Goal: Transaction & Acquisition: Purchase product/service

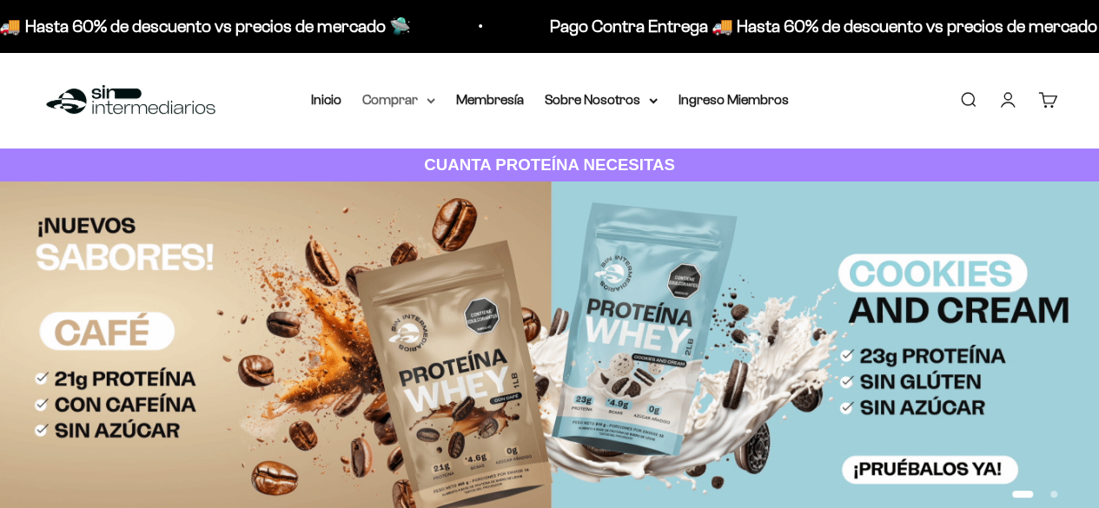
click at [411, 95] on summary "Comprar" at bounding box center [398, 100] width 73 height 23
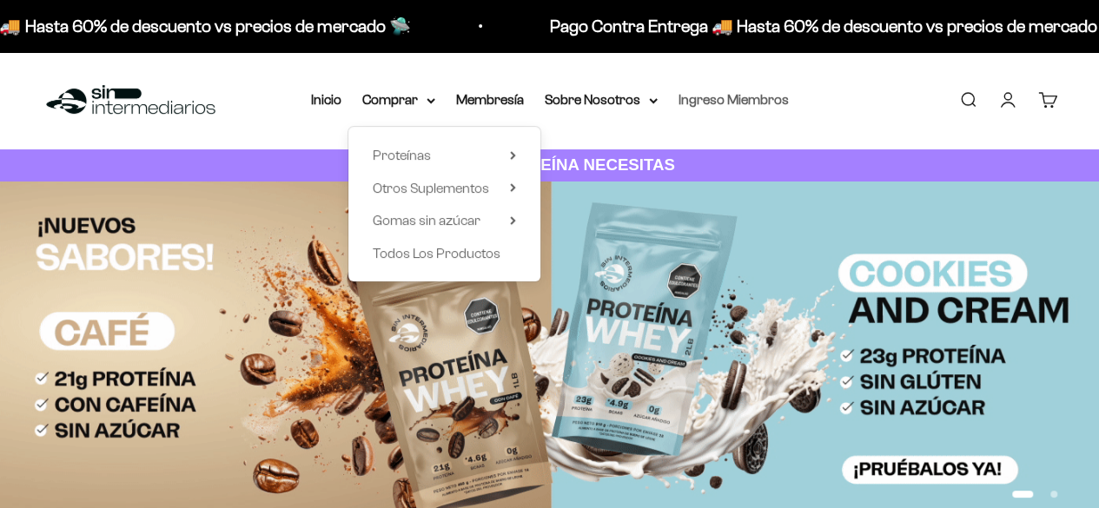
click at [771, 99] on link "Ingreso Miembros" at bounding box center [733, 99] width 110 height 15
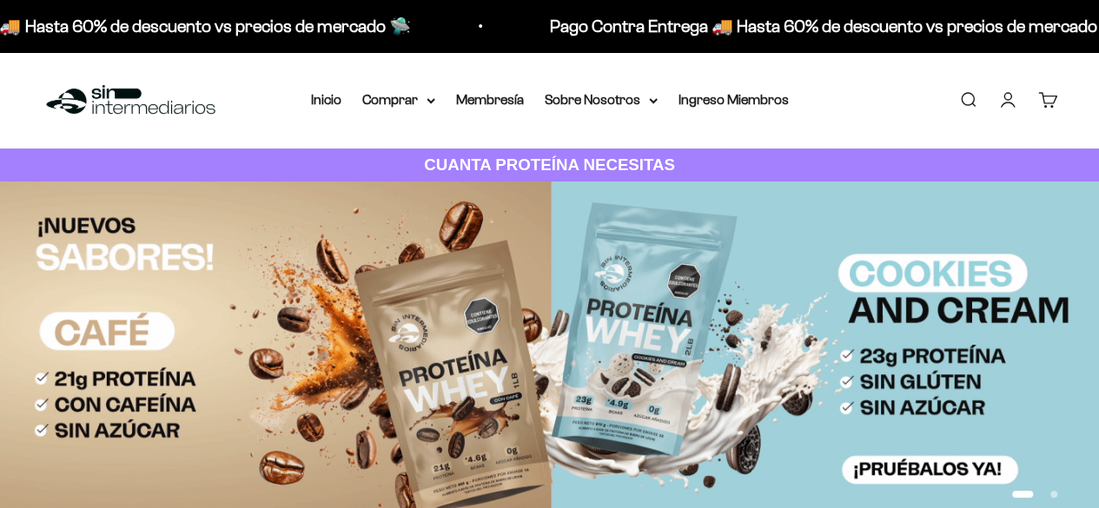
click at [341, 99] on li "Inicio" at bounding box center [326, 100] width 30 height 23
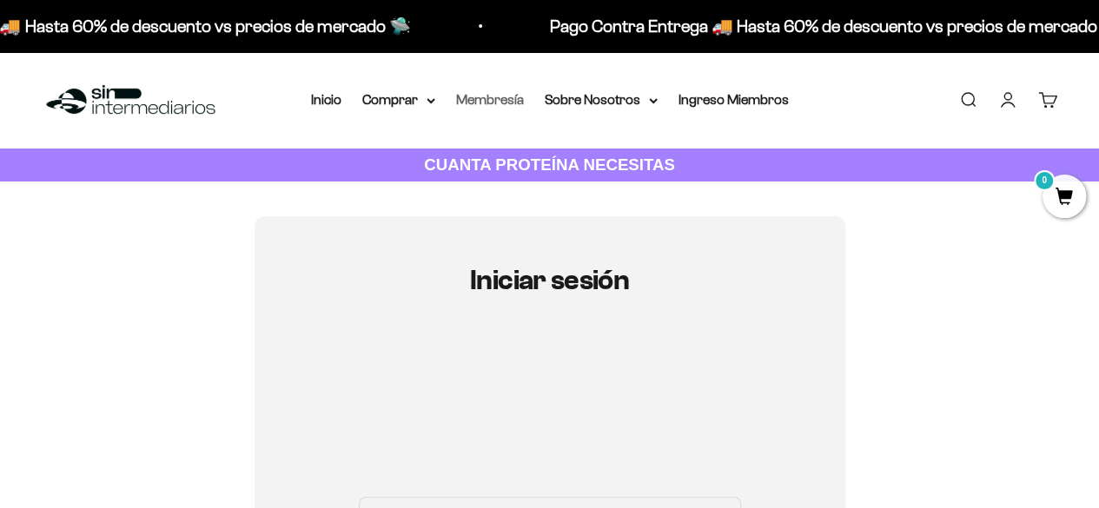
click at [502, 107] on link "Membresía" at bounding box center [490, 99] width 68 height 15
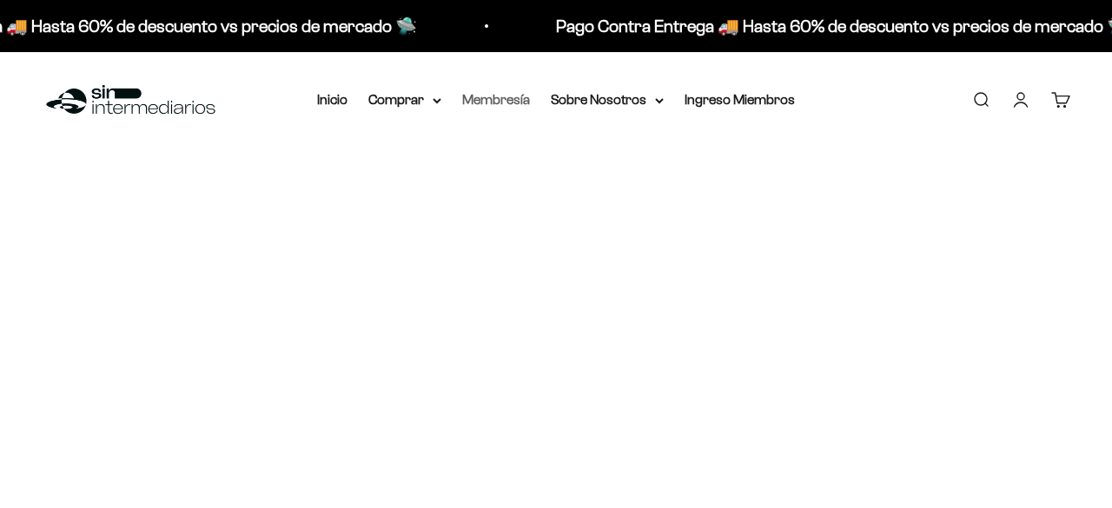
click at [482, 97] on link "Membresía" at bounding box center [496, 99] width 68 height 15
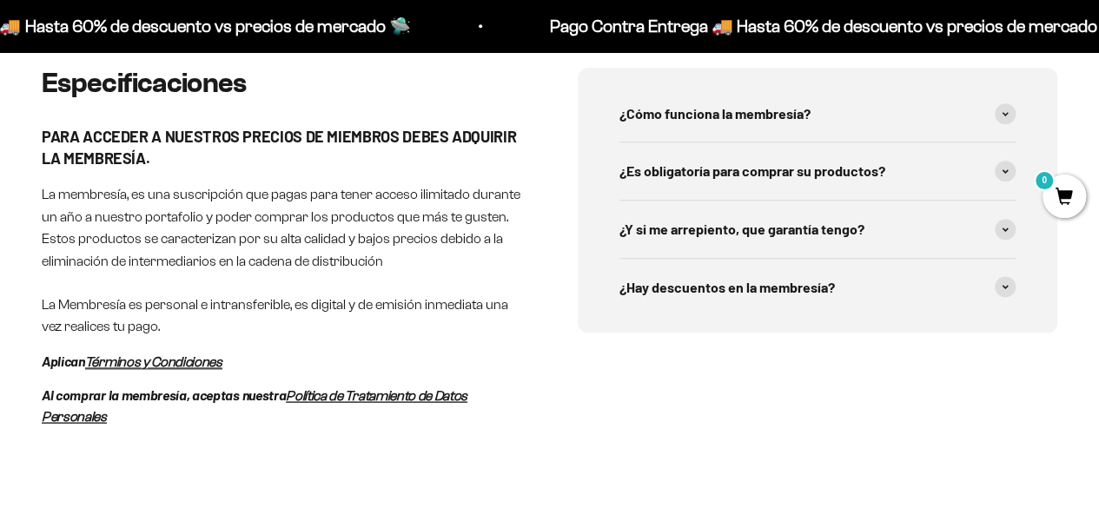
scroll to position [608, 0]
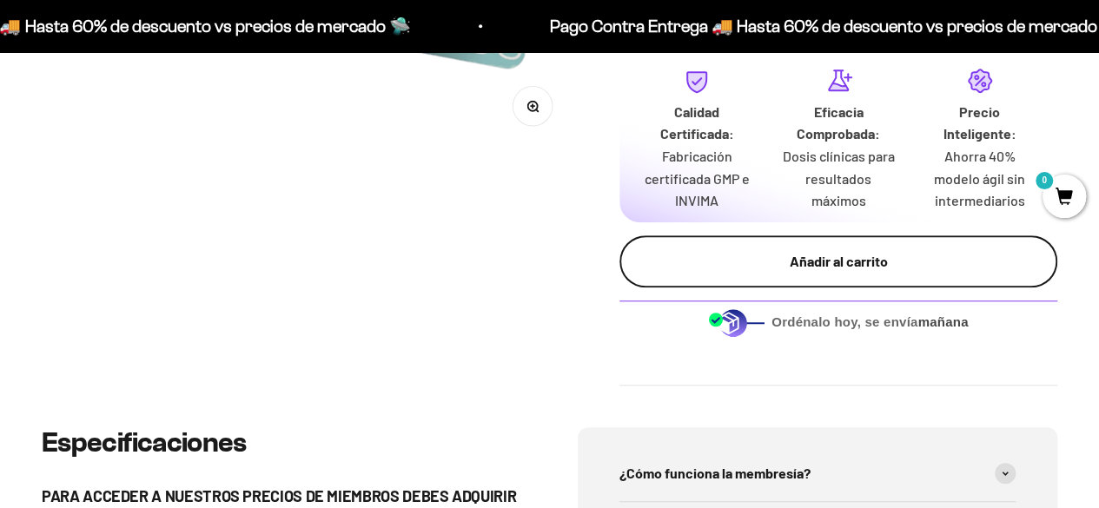
click at [916, 251] on div "Añadir al carrito" at bounding box center [838, 261] width 368 height 23
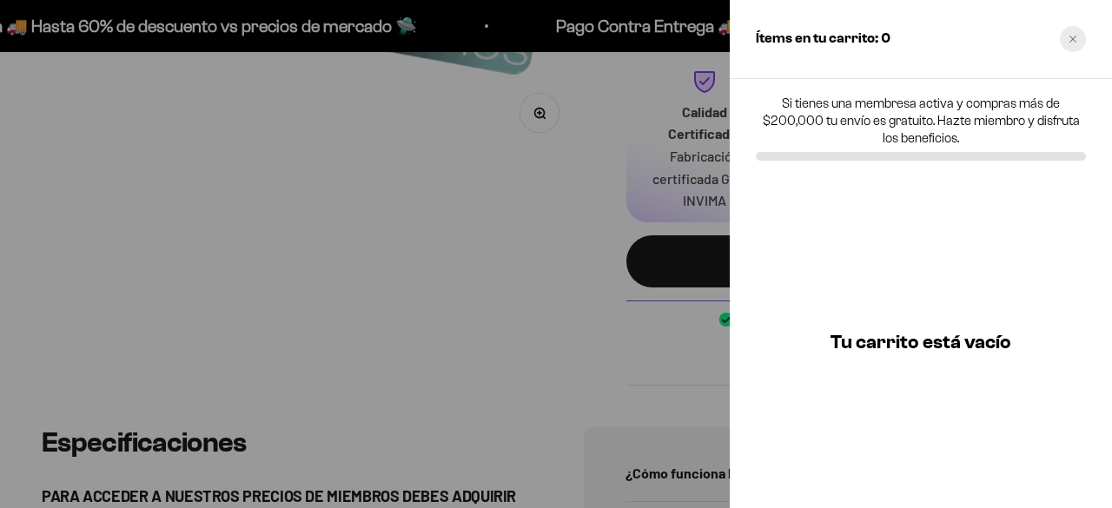
click at [1075, 39] on icon "Close cart" at bounding box center [1072, 39] width 9 height 9
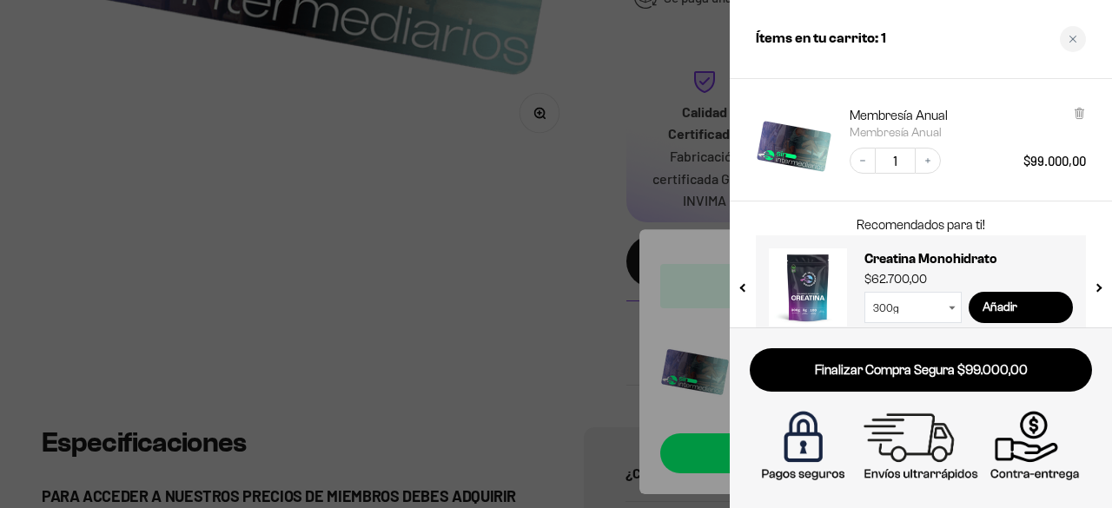
scroll to position [111, 0]
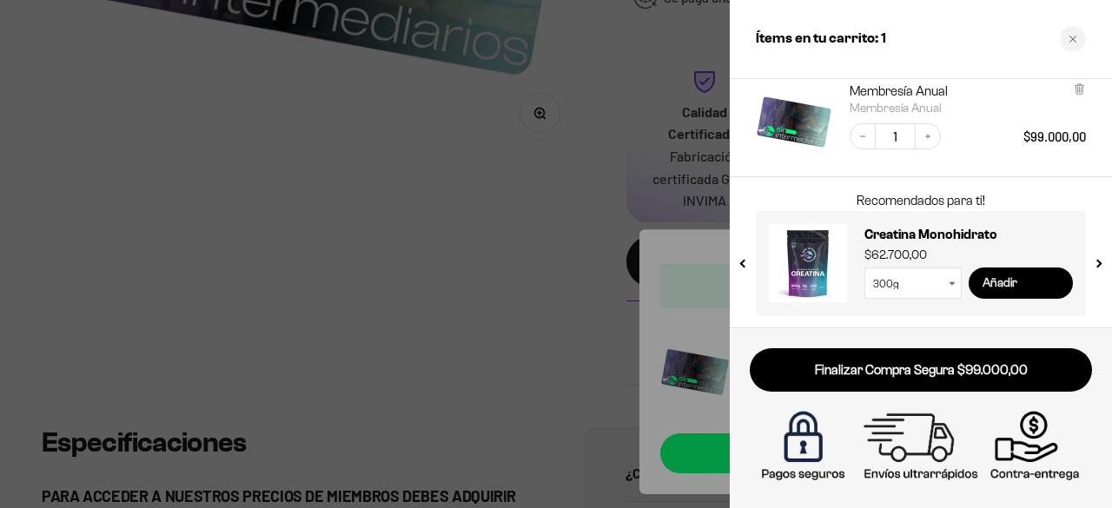
click at [1005, 276] on input "Añadir" at bounding box center [1020, 283] width 104 height 31
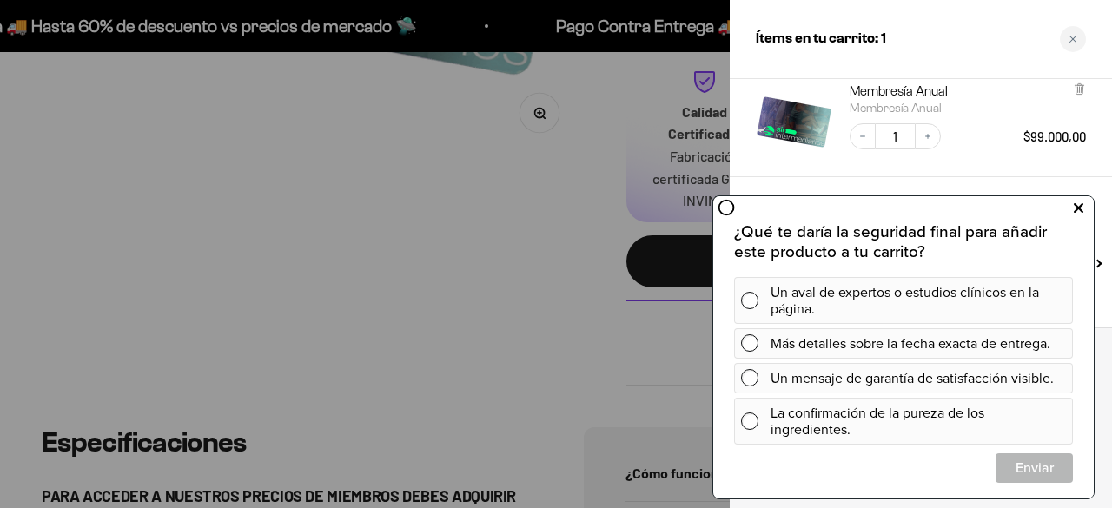
click at [1074, 206] on icon at bounding box center [1079, 207] width 10 height 23
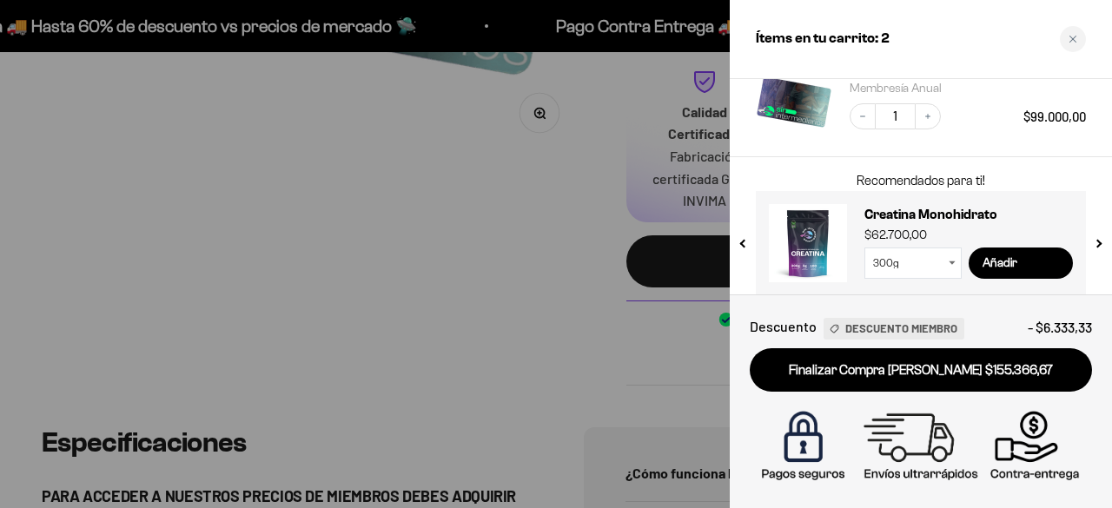
scroll to position [324, 0]
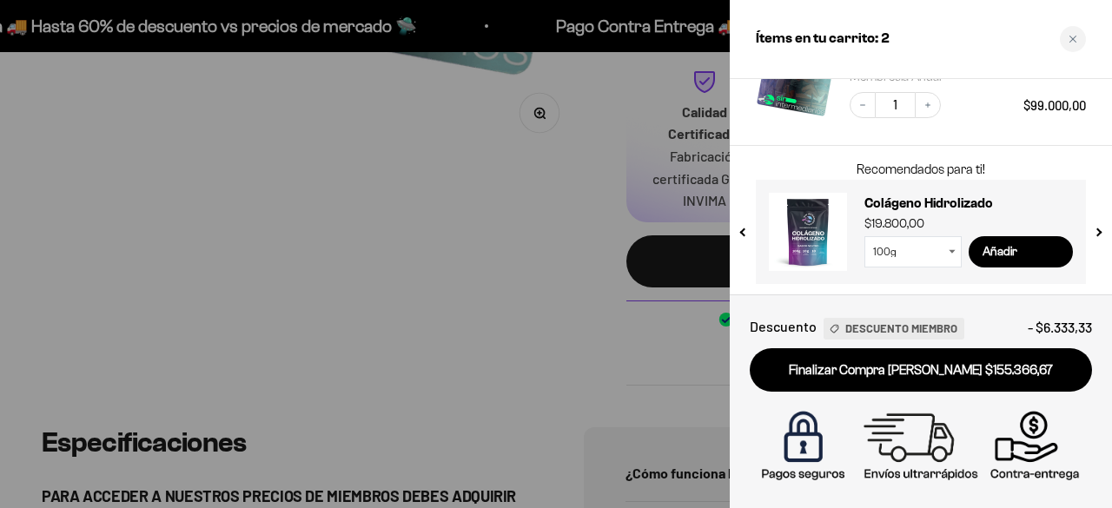
click at [948, 251] on select "100g 300g" at bounding box center [912, 251] width 97 height 31
select select "42749434233041"
click at [864, 236] on select "100g 300g" at bounding box center [912, 251] width 97 height 31
click at [883, 321] on span "Descuento Miembro" at bounding box center [901, 329] width 112 height 18
click at [869, 327] on span "Descuento Miembro" at bounding box center [901, 329] width 112 height 18
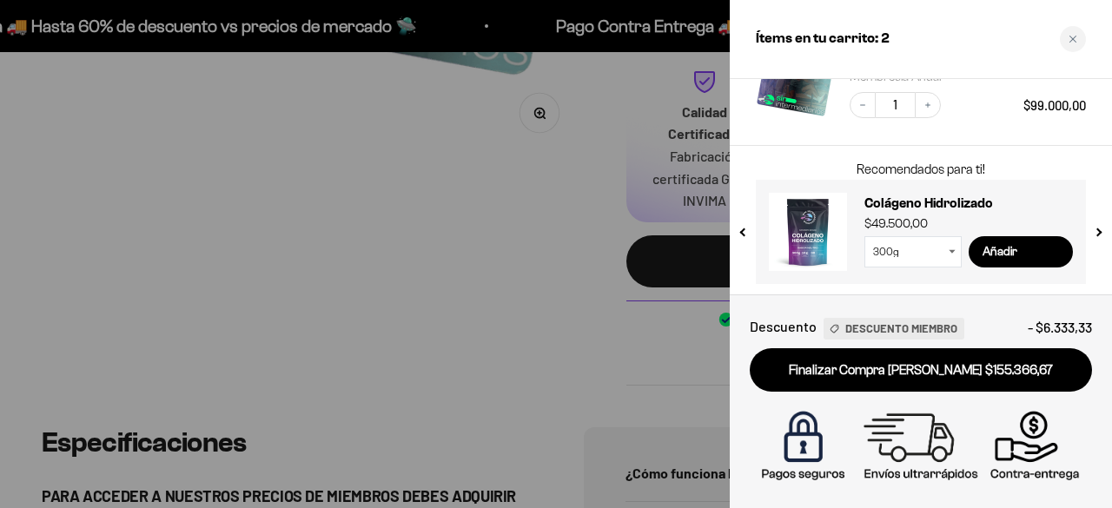
click at [785, 326] on span "Descuento" at bounding box center [783, 326] width 67 height 23
click at [820, 323] on div "Descuento Miembro" at bounding box center [890, 326] width 148 height 23
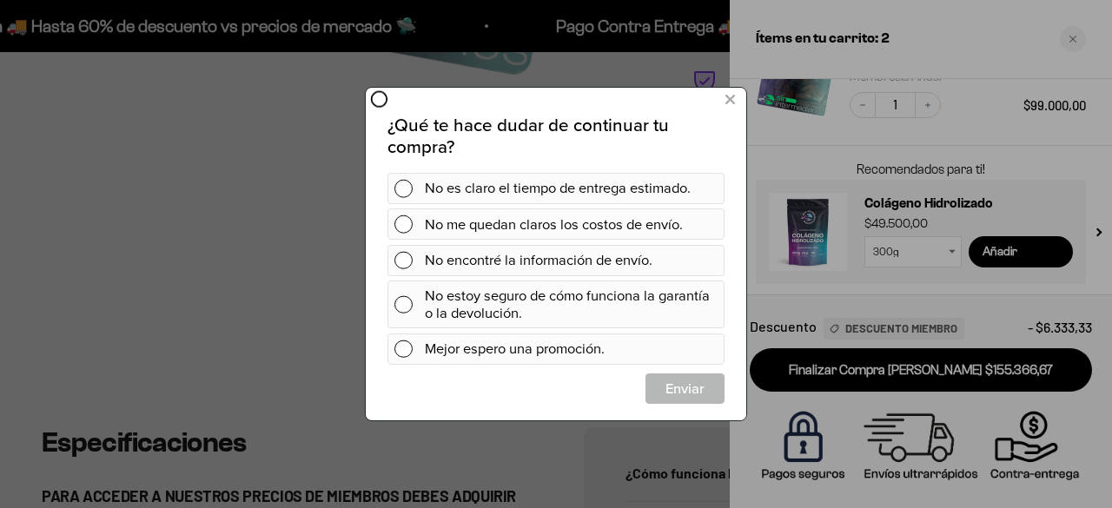
scroll to position [0, 0]
click at [728, 96] on icon at bounding box center [730, 99] width 10 height 23
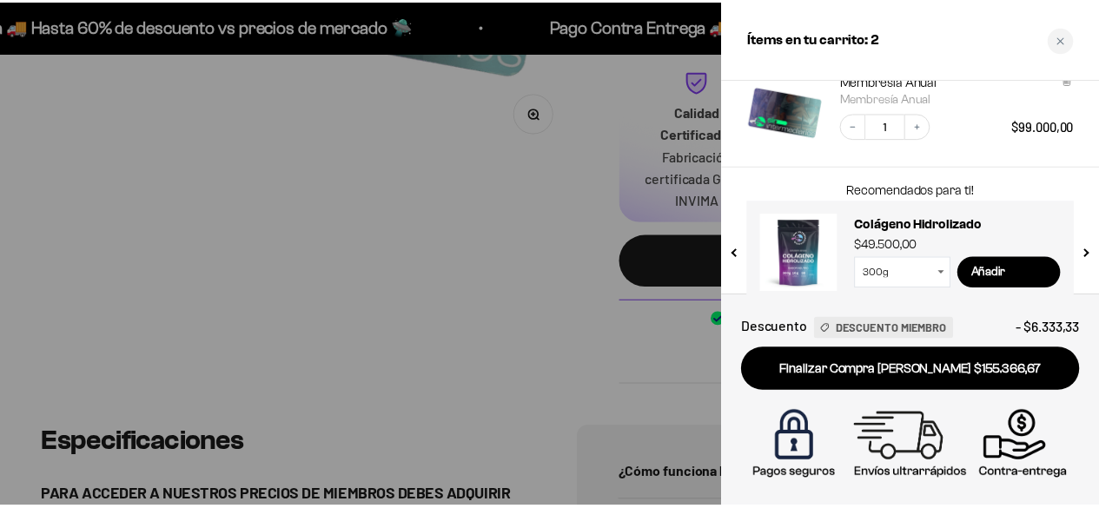
scroll to position [324, 0]
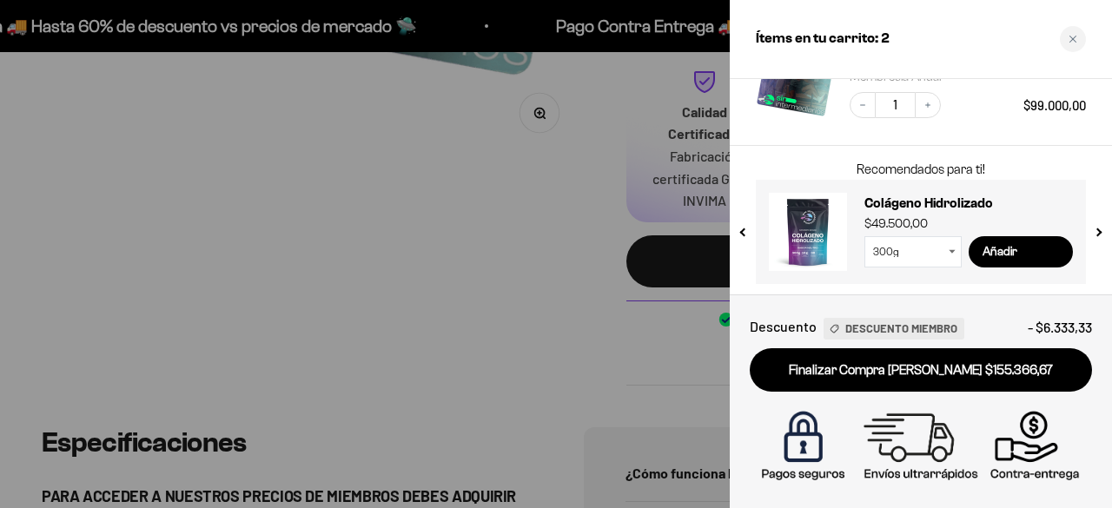
click at [1074, 44] on div "Close cart" at bounding box center [1073, 39] width 26 height 26
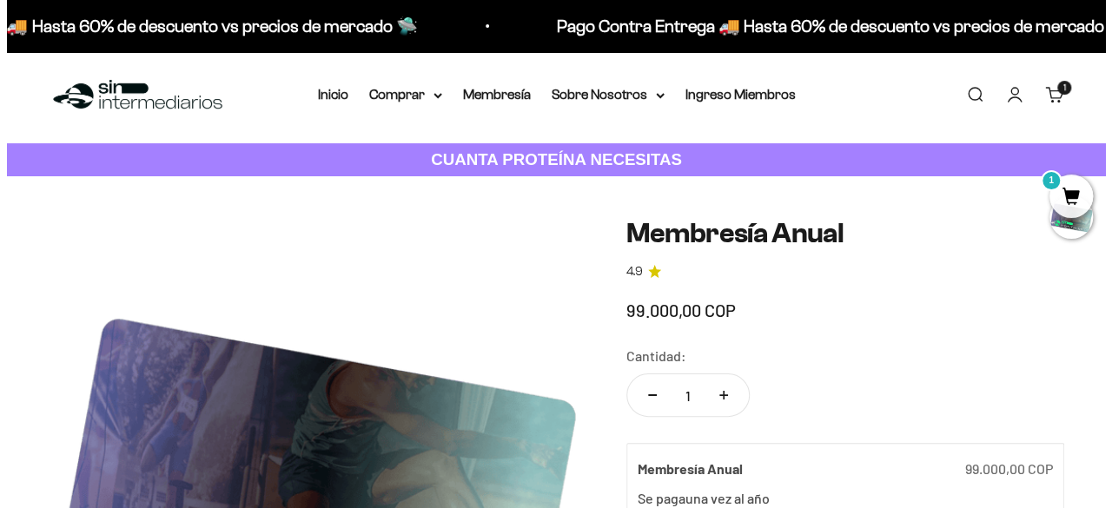
scroll to position [0, 0]
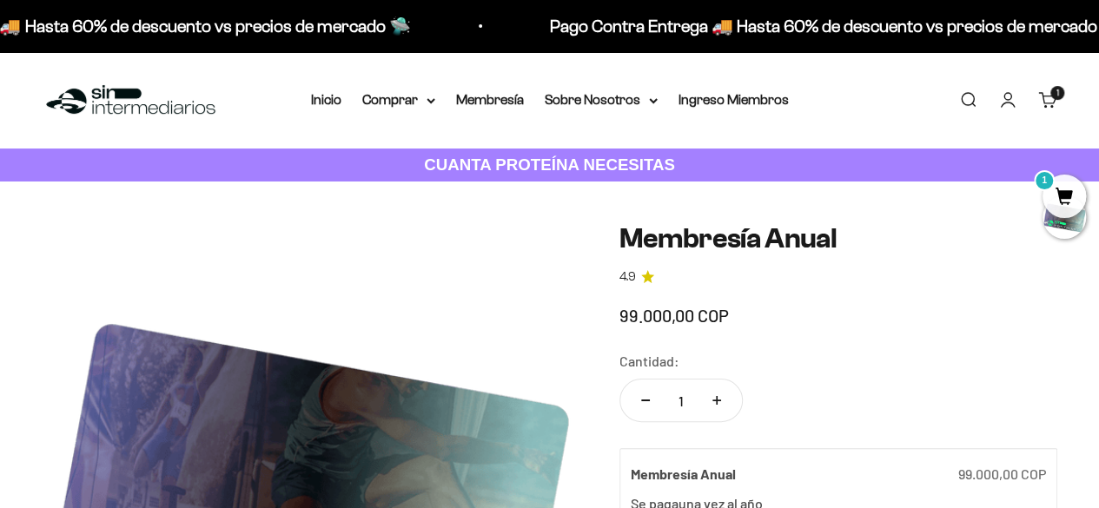
click at [0, 0] on slot at bounding box center [0, 0] width 0 height 0
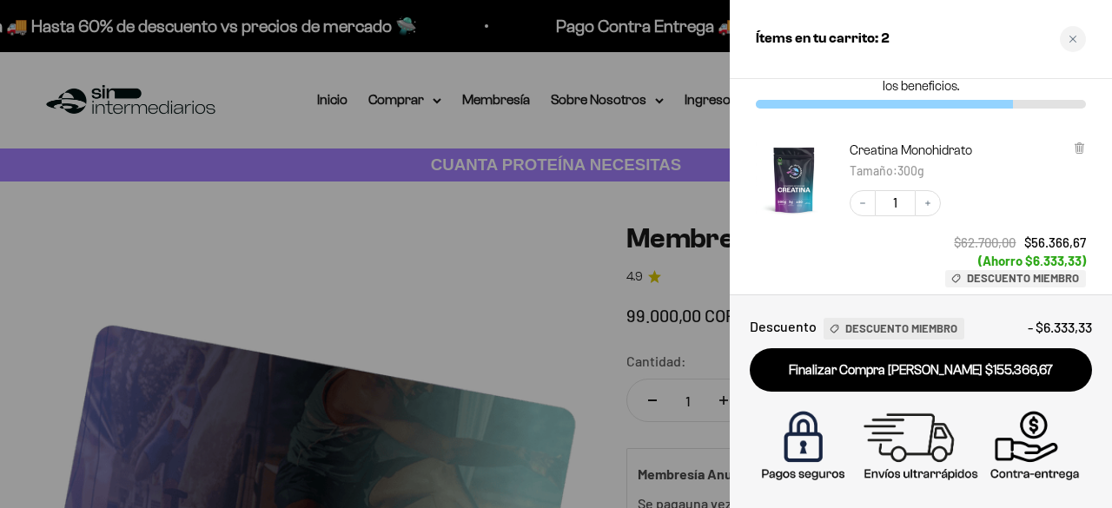
scroll to position [87, 0]
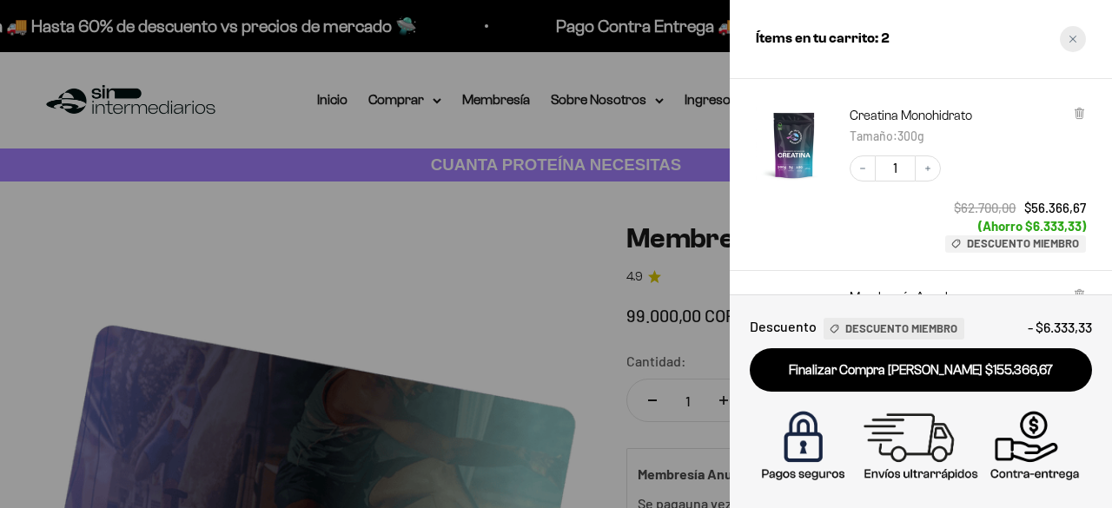
click at [1072, 43] on icon "Close cart" at bounding box center [1072, 39] width 9 height 9
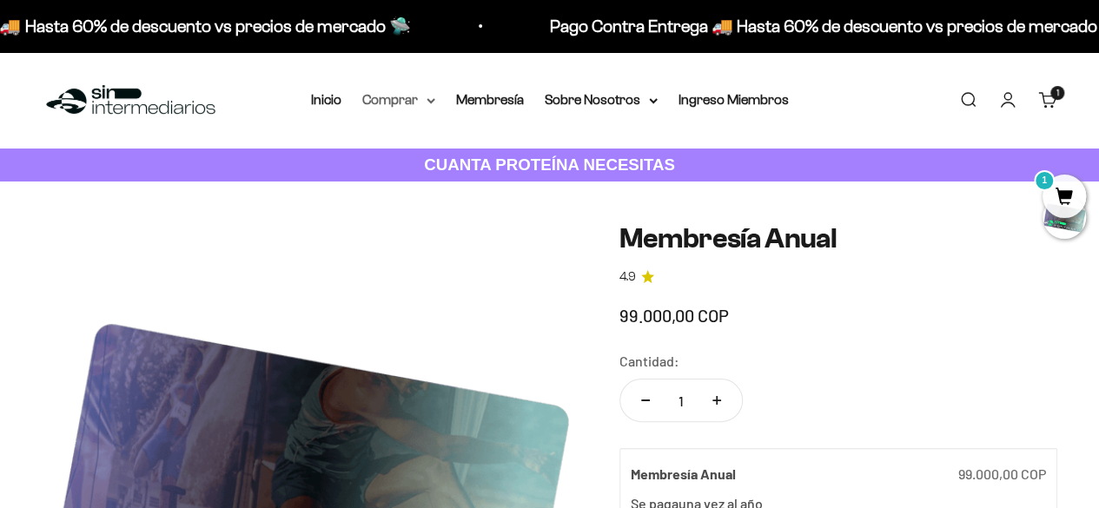
click at [398, 106] on summary "Comprar" at bounding box center [398, 100] width 73 height 23
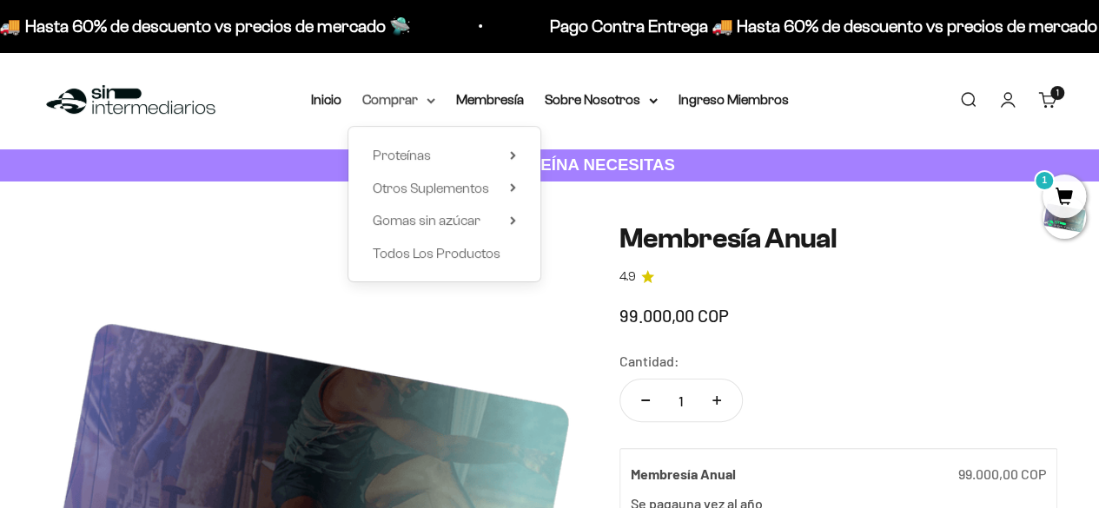
click at [398, 106] on summary "Comprar" at bounding box center [398, 100] width 73 height 23
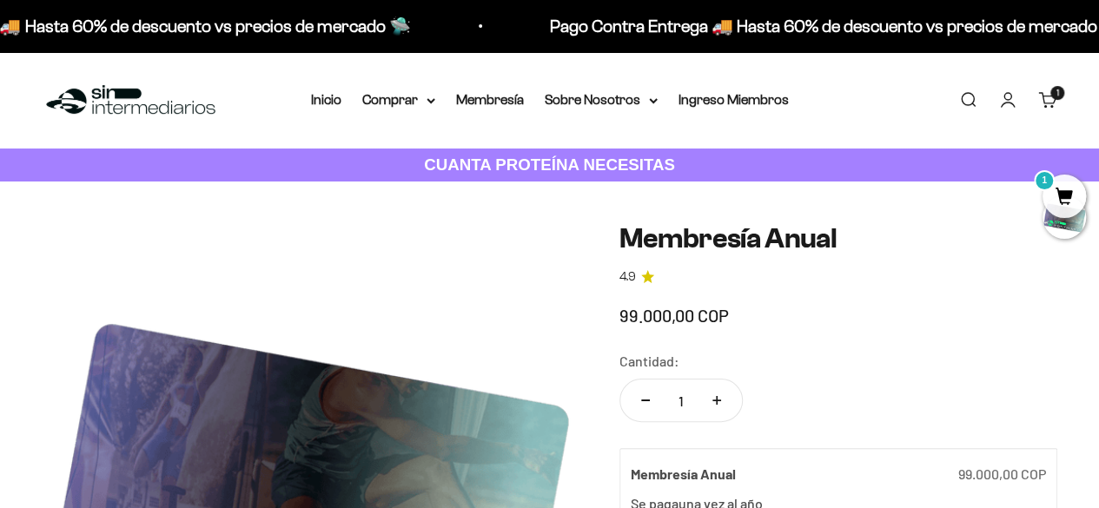
click at [962, 107] on link "Buscar" at bounding box center [967, 99] width 19 height 19
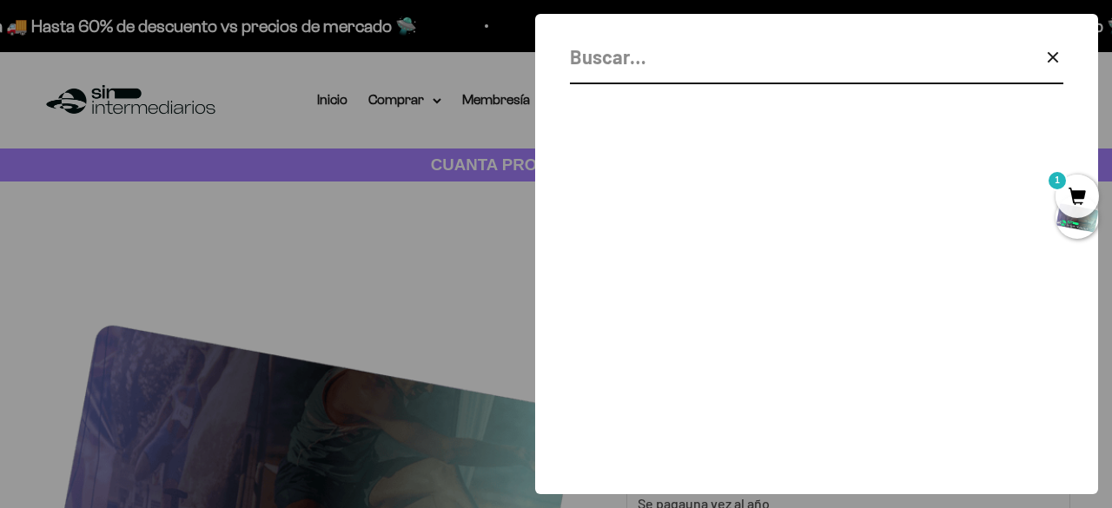
drag, startPoint x: 678, startPoint y: 69, endPoint x: 668, endPoint y: 70, distance: 9.7
click at [676, 69] on input "Buscar" at bounding box center [773, 57] width 406 height 30
type input "magnesio"
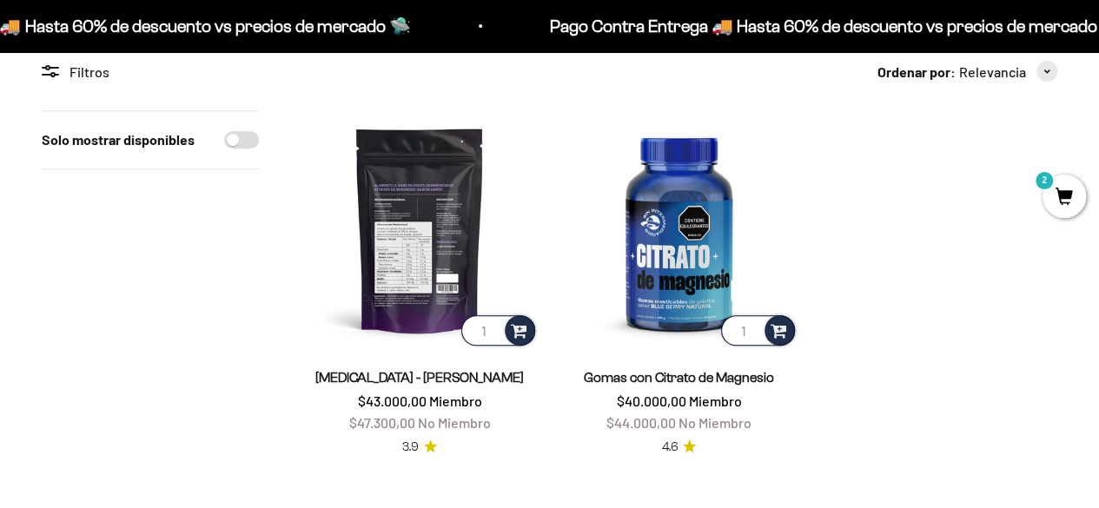
scroll to position [347, 0]
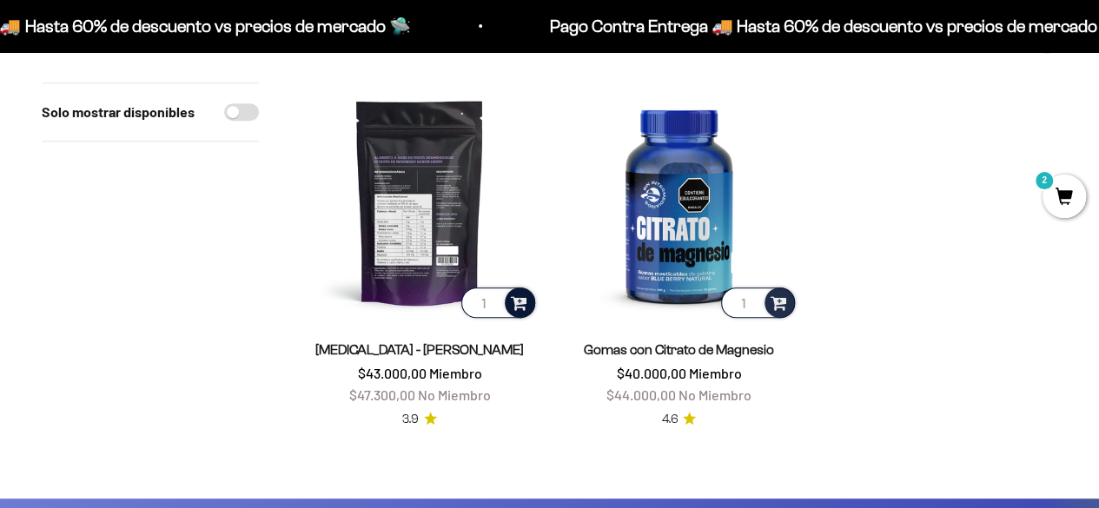
click at [521, 305] on span at bounding box center [519, 302] width 17 height 20
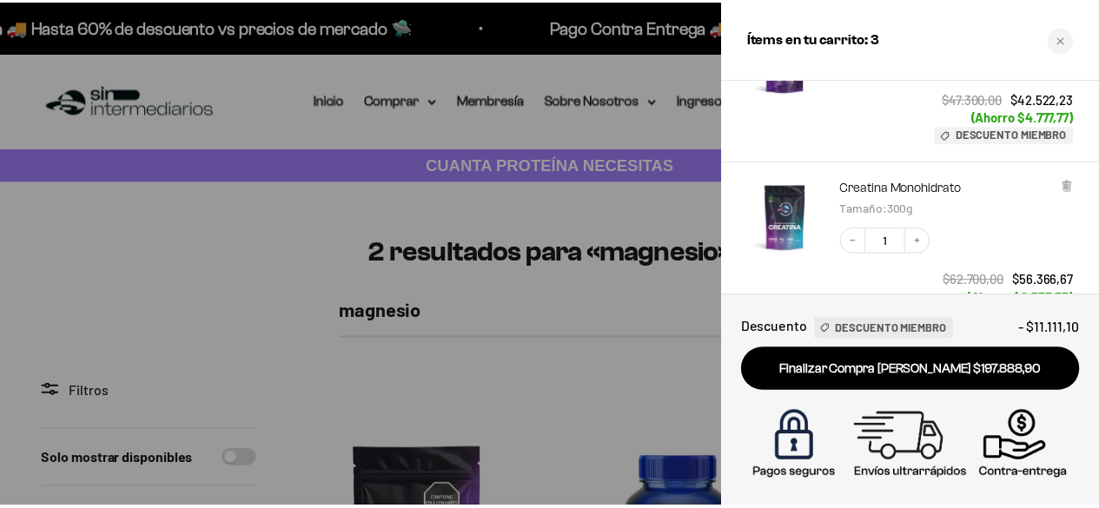
scroll to position [87, 0]
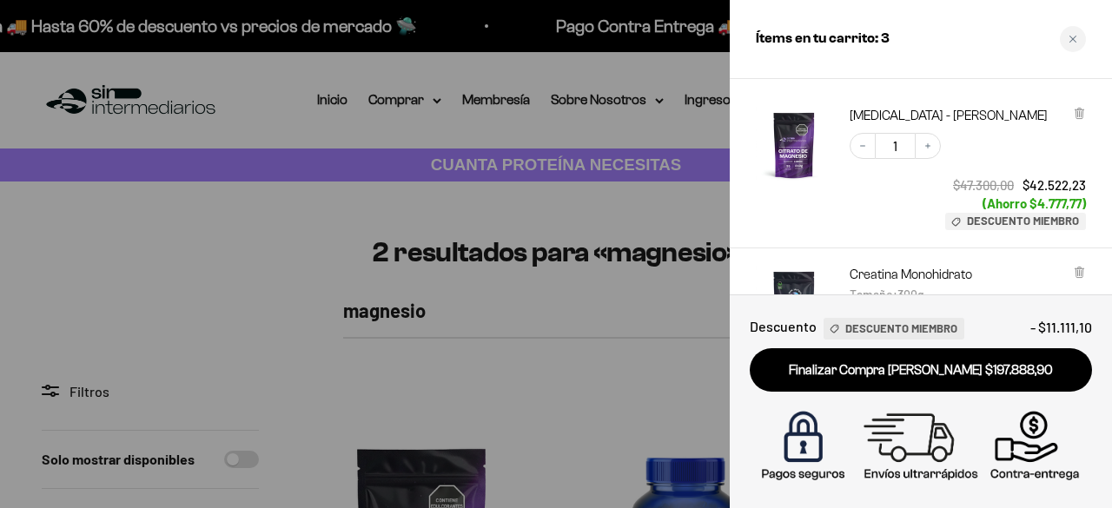
click at [338, 334] on div at bounding box center [556, 254] width 1112 height 508
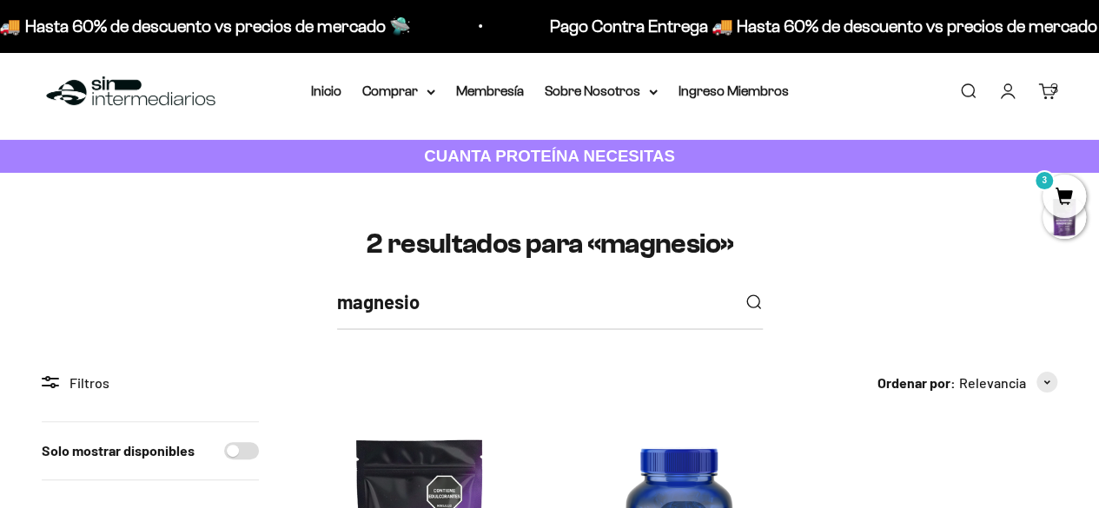
scroll to position [0, 0]
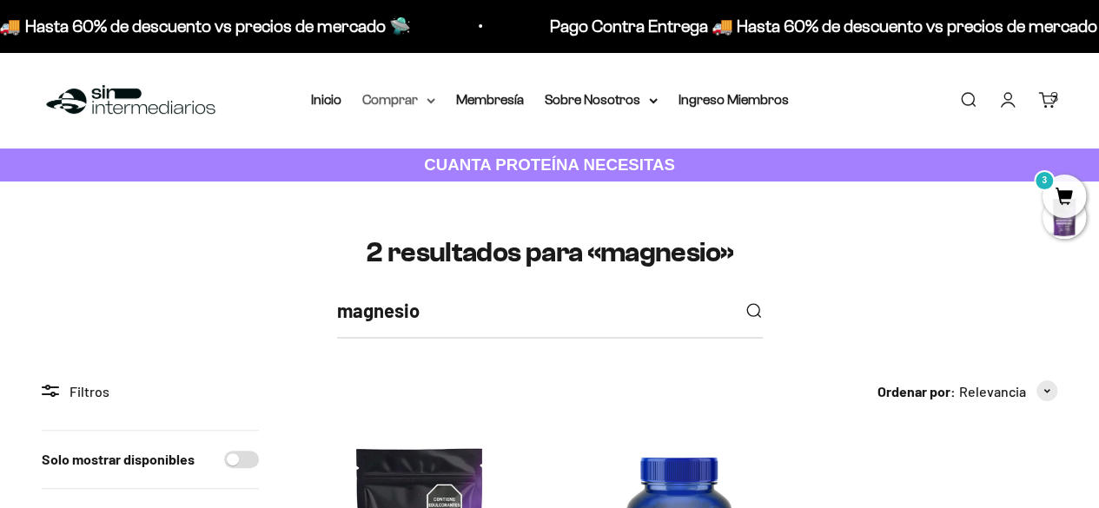
click at [424, 104] on summary "Comprar" at bounding box center [398, 100] width 73 height 23
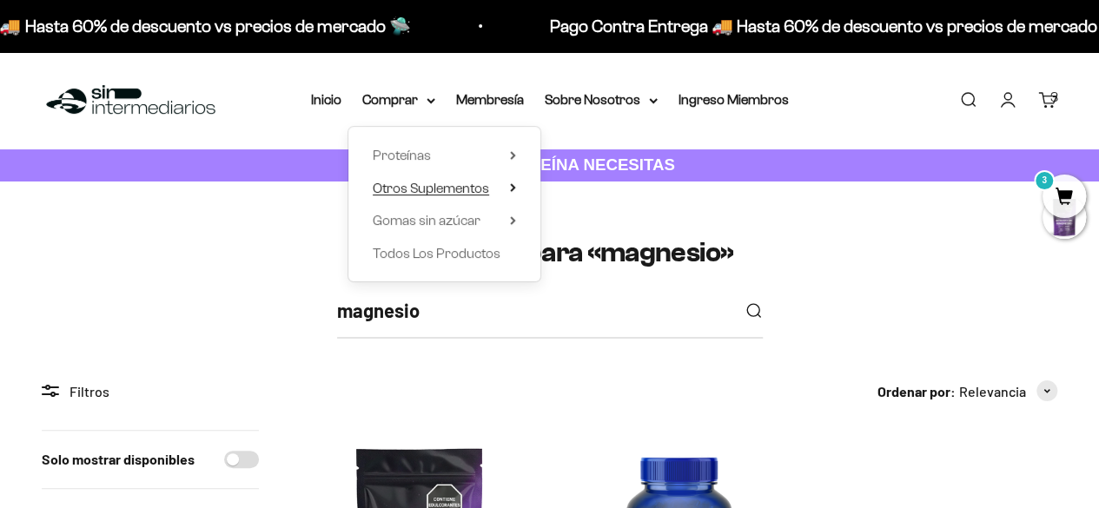
click at [453, 184] on span "Otros Suplementos" at bounding box center [431, 188] width 116 height 15
click at [454, 249] on span "Todos Los Productos" at bounding box center [437, 253] width 128 height 15
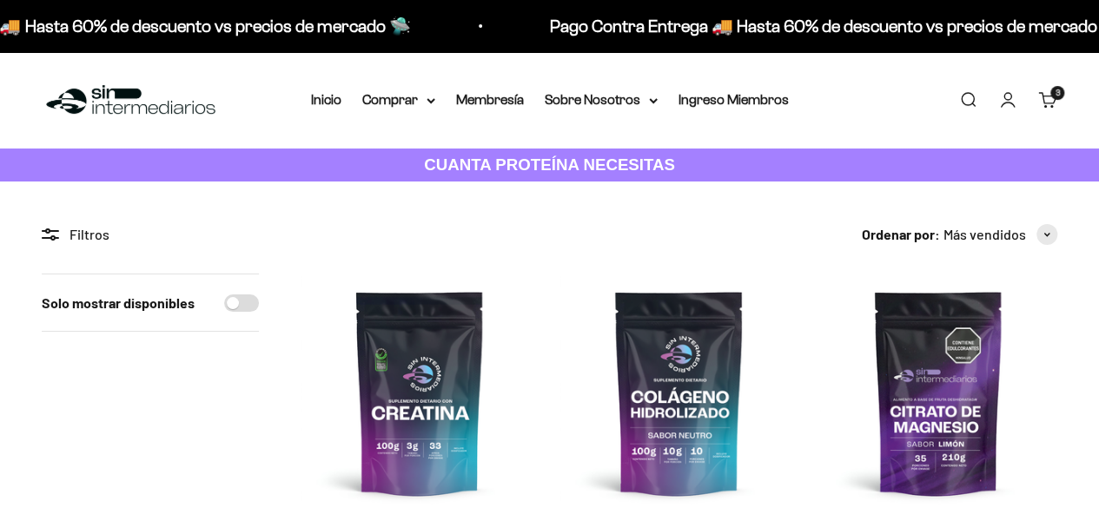
click at [238, 302] on input "Solo mostrar disponibles" at bounding box center [241, 302] width 35 height 17
checkbox input "true"
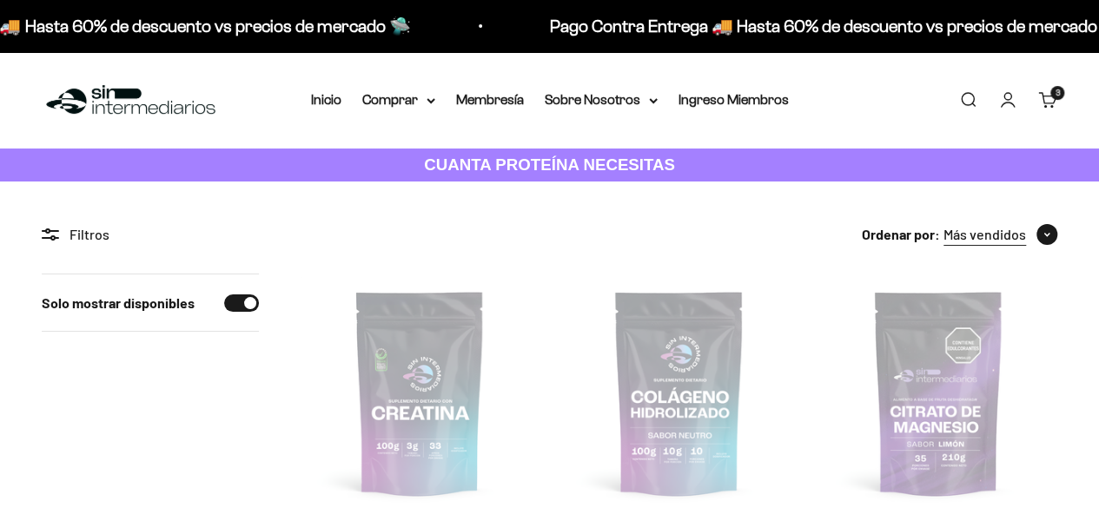
click at [1054, 228] on span "button" at bounding box center [1046, 234] width 21 height 21
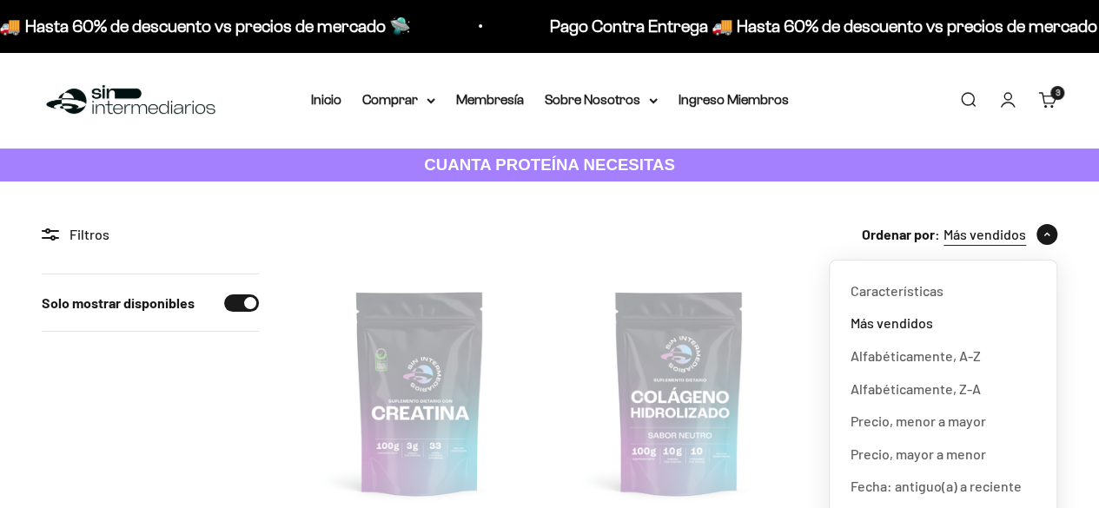
click at [1054, 228] on span "button" at bounding box center [1046, 234] width 21 height 21
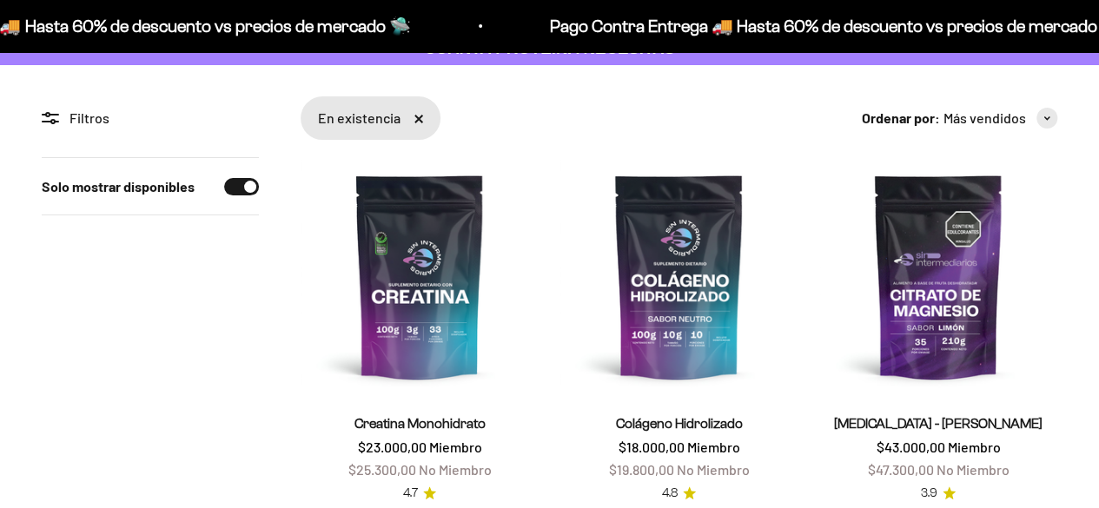
scroll to position [203, 0]
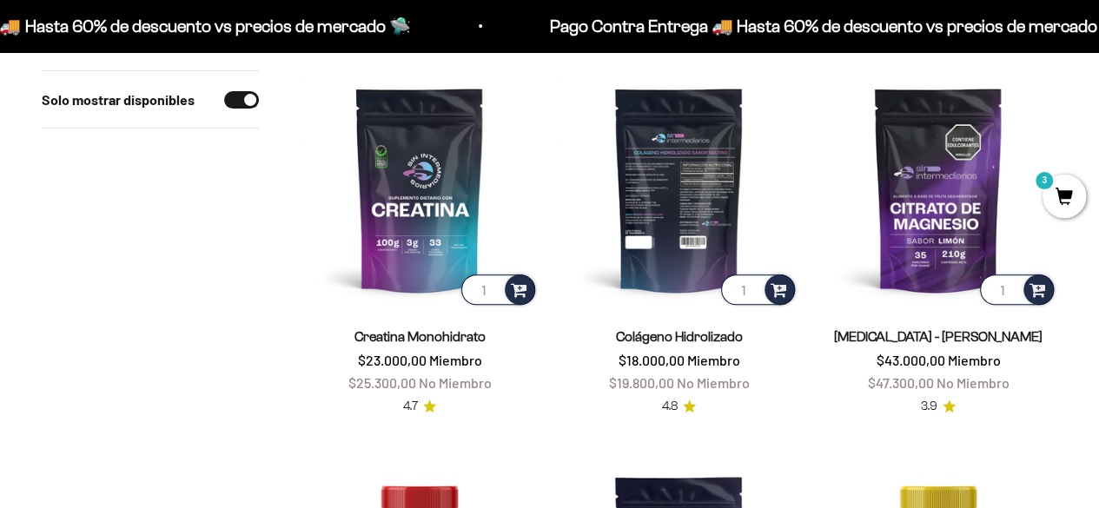
click at [673, 201] on img at bounding box center [678, 189] width 238 height 238
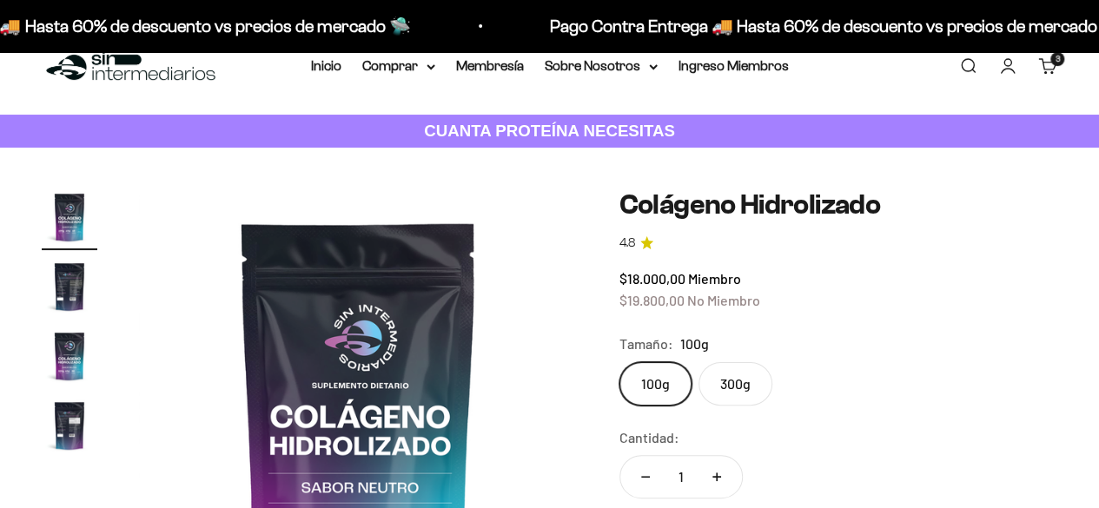
scroll to position [87, 0]
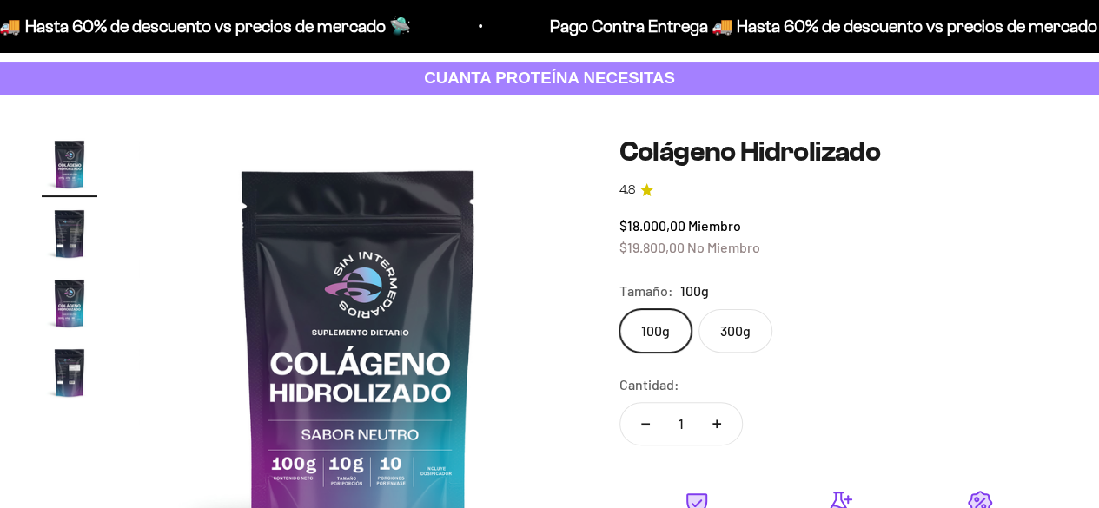
click at [721, 319] on label "300g" at bounding box center [735, 330] width 74 height 43
click at [619, 309] on input "300g" at bounding box center [618, 308] width 1 height 1
radio input "true"
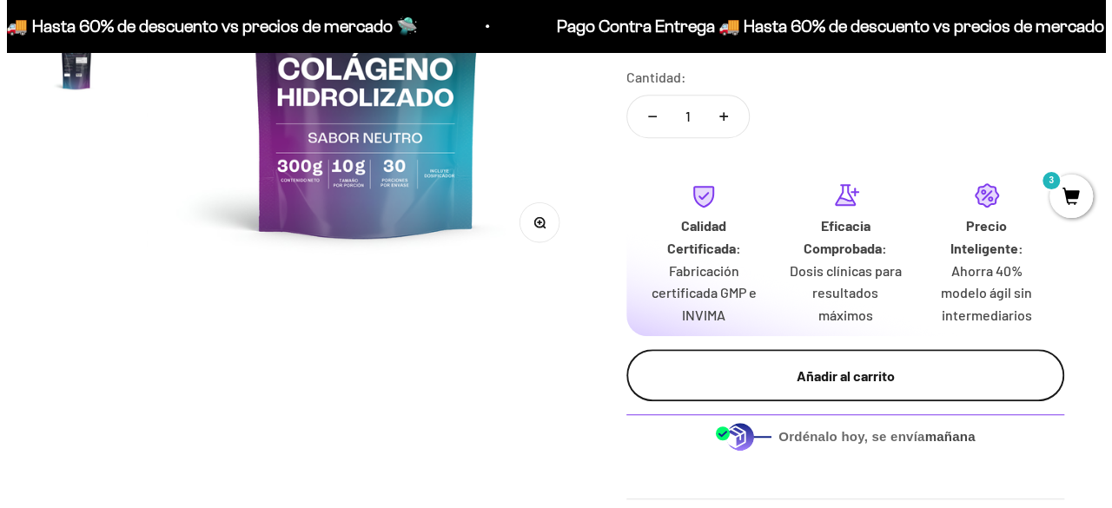
scroll to position [434, 0]
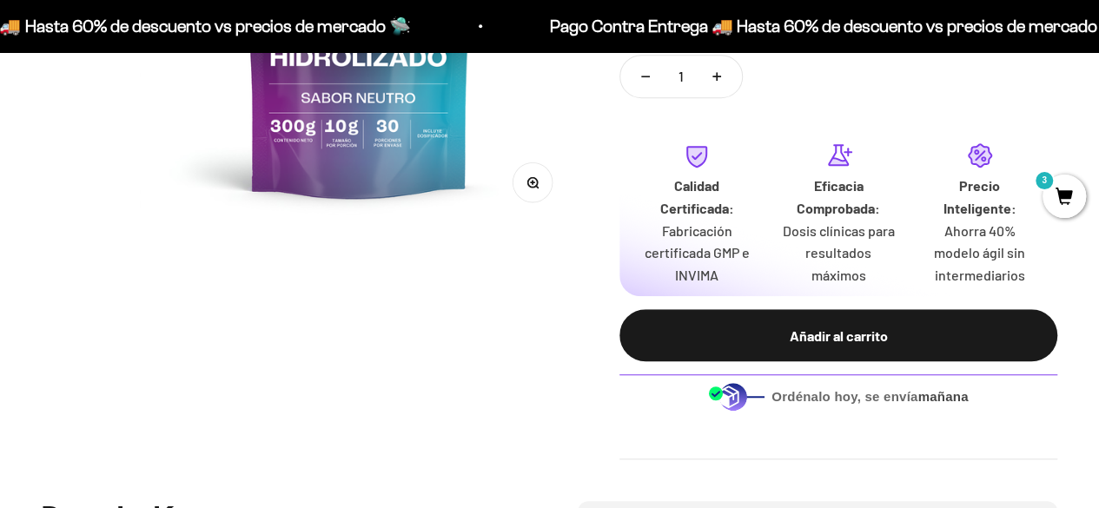
click at [784, 331] on div "Añadir al carrito" at bounding box center [838, 336] width 368 height 23
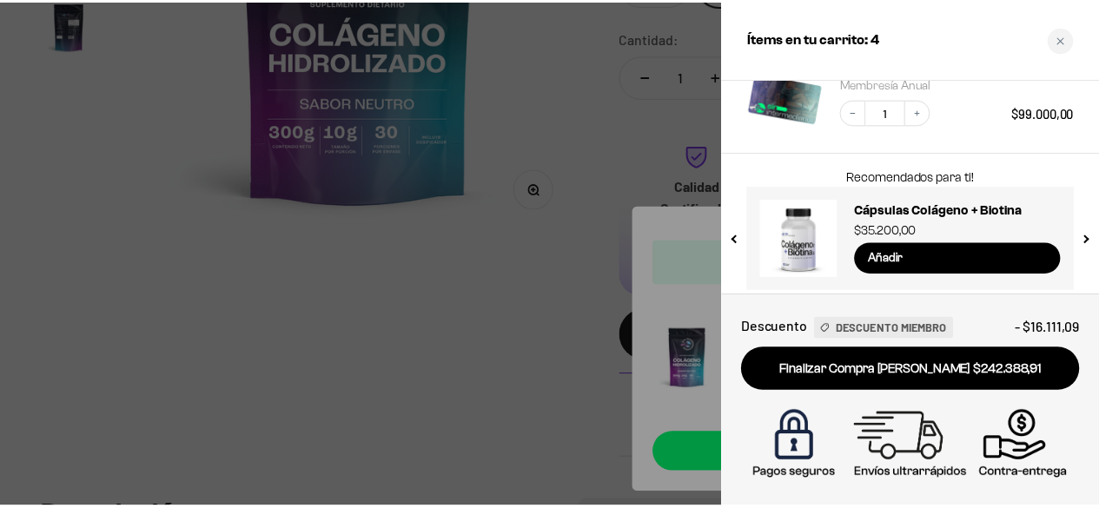
scroll to position [629, 0]
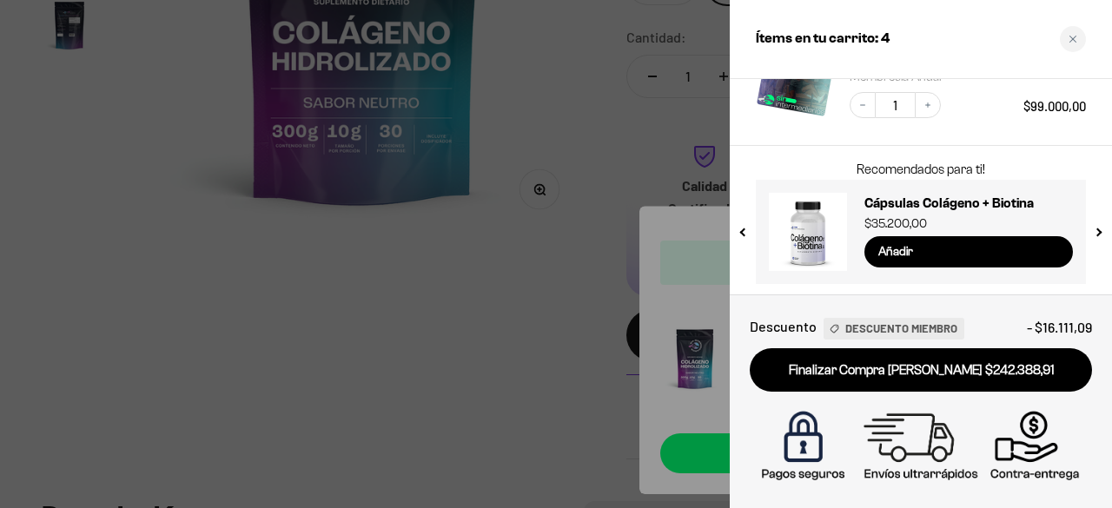
click at [559, 333] on div at bounding box center [556, 254] width 1112 height 508
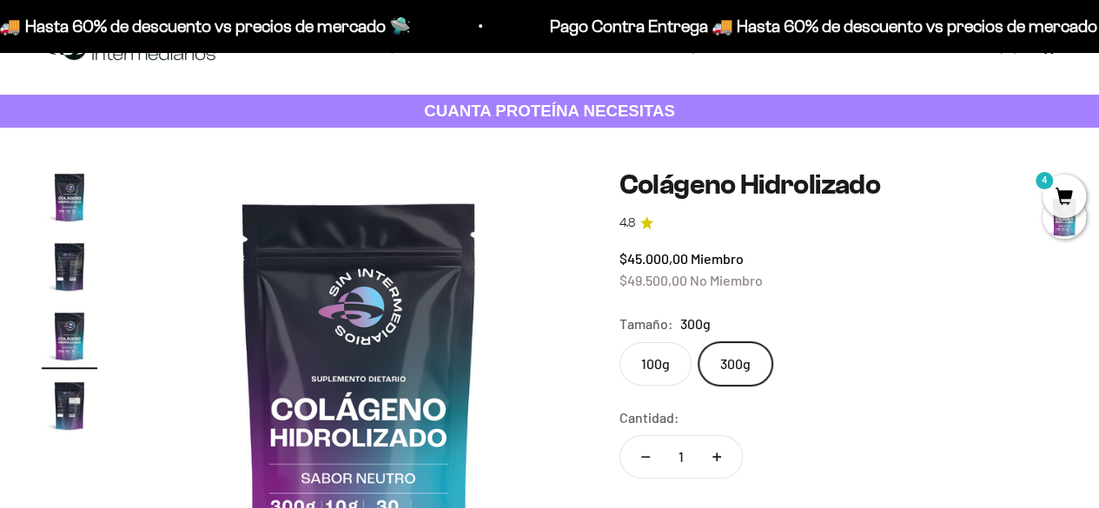
scroll to position [0, 0]
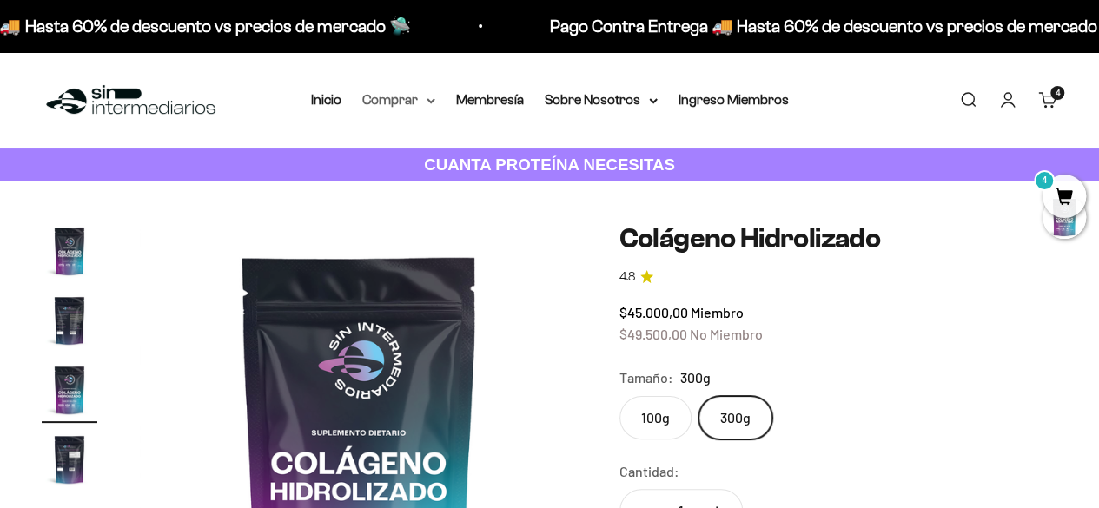
click at [400, 102] on summary "Comprar" at bounding box center [398, 100] width 73 height 23
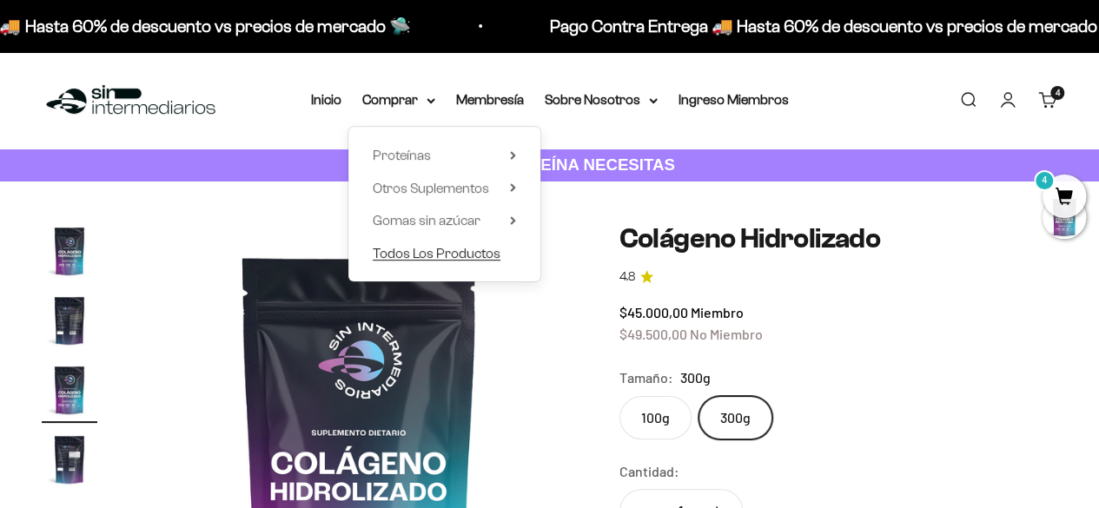
click at [423, 252] on span "Todos Los Productos" at bounding box center [437, 253] width 128 height 15
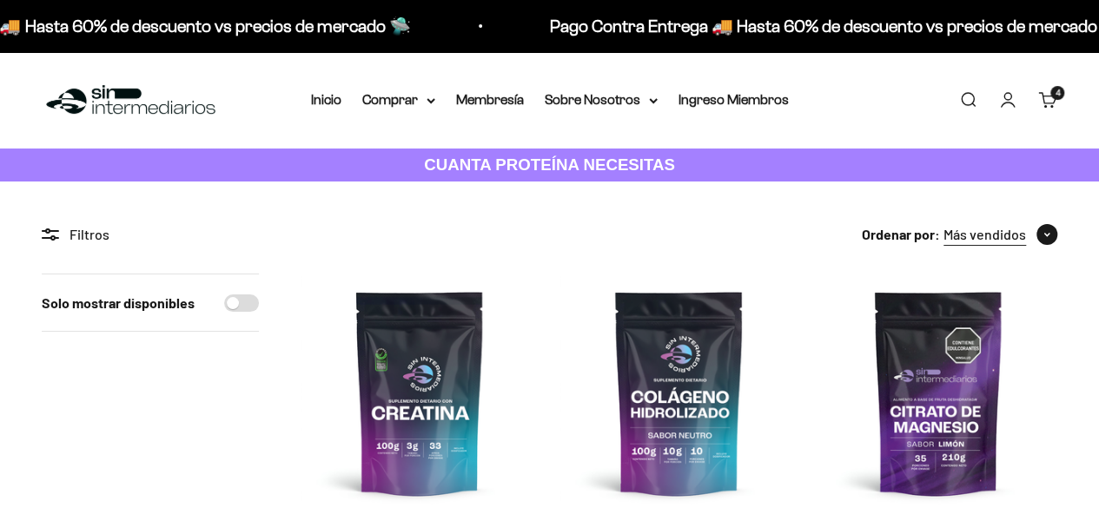
click at [1029, 241] on button "Más vendidos" at bounding box center [1000, 234] width 114 height 23
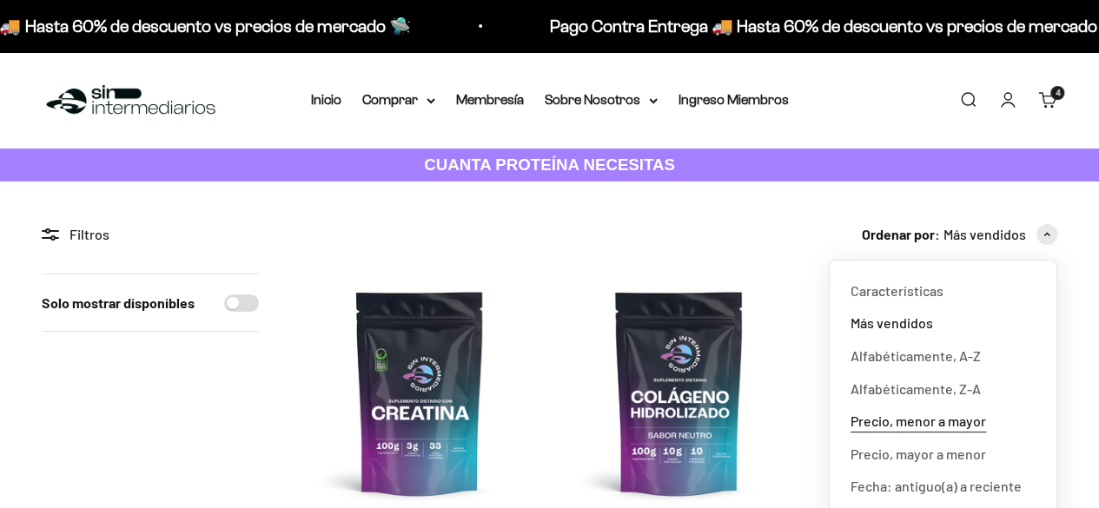
click at [963, 420] on span "Precio, menor a mayor" at bounding box center [918, 421] width 136 height 23
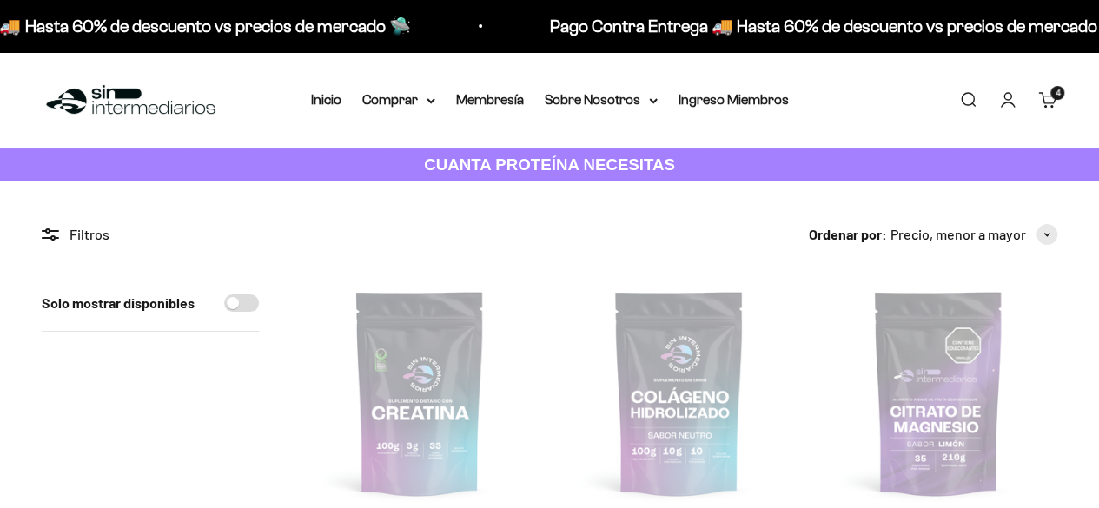
click at [252, 302] on input "Solo mostrar disponibles" at bounding box center [241, 302] width 35 height 17
checkbox input "true"
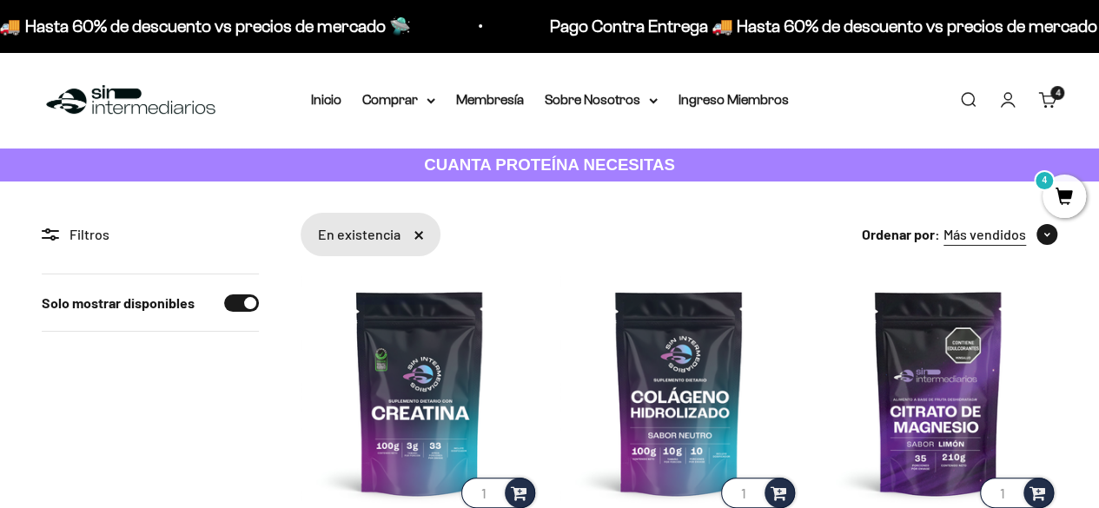
click at [1039, 232] on span "button" at bounding box center [1046, 234] width 21 height 21
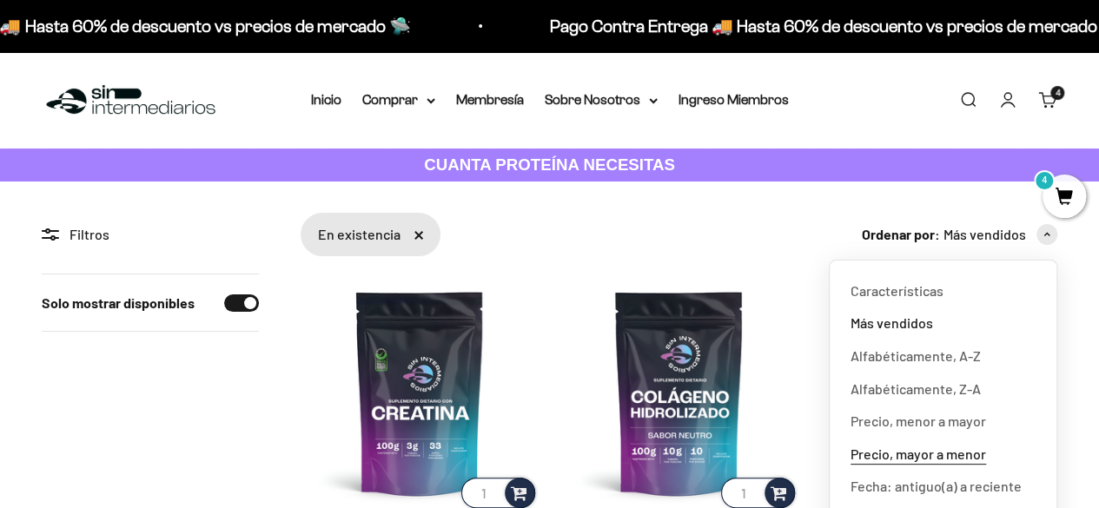
click at [976, 461] on span "Precio, mayor a menor" at bounding box center [918, 454] width 136 height 23
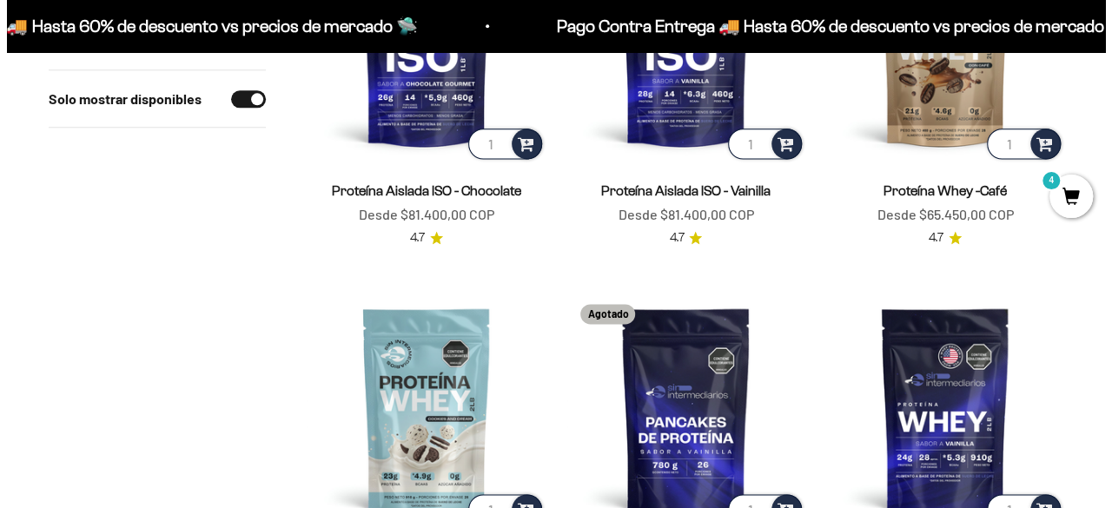
scroll to position [886, 0]
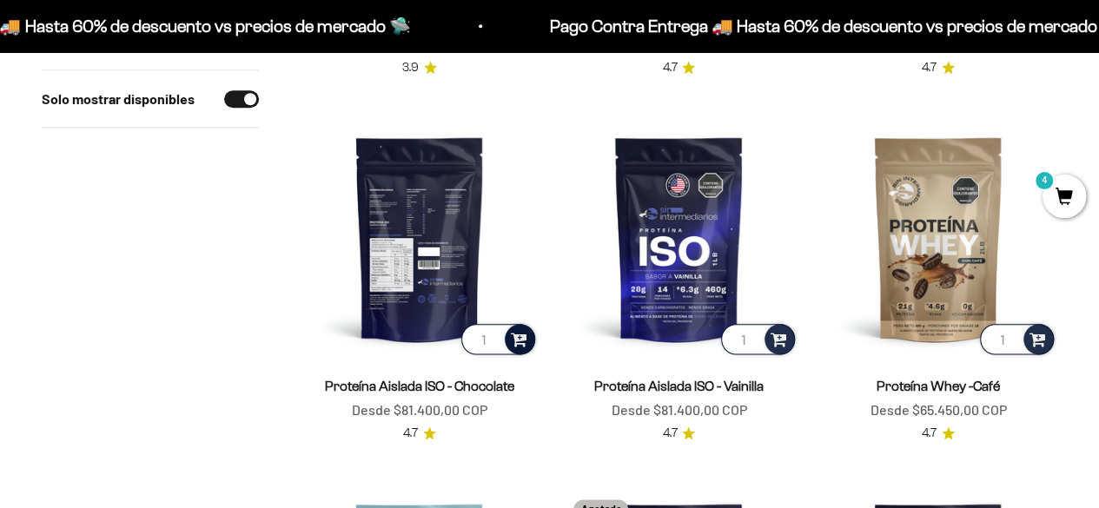
click at [523, 338] on span at bounding box center [519, 338] width 17 height 20
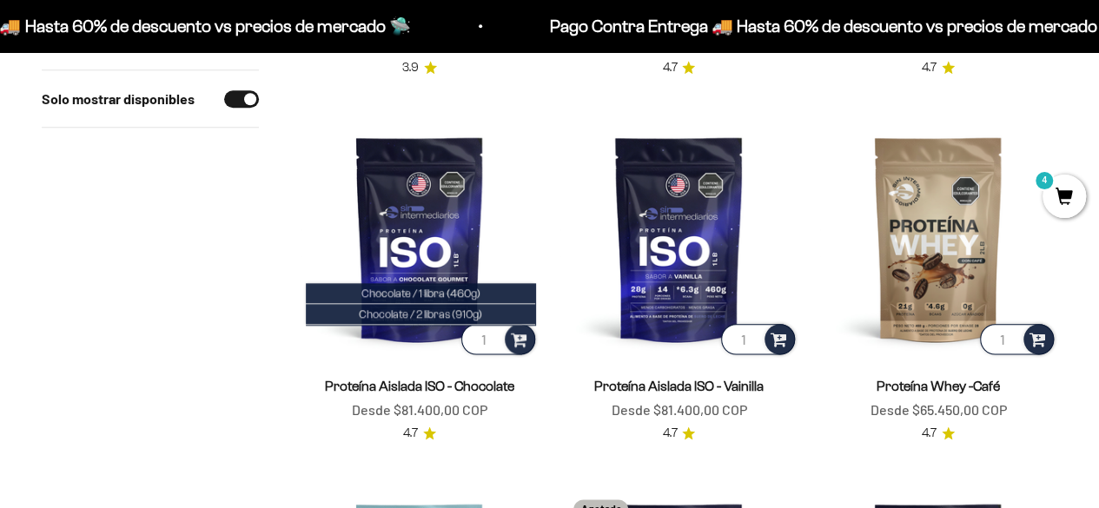
click at [1062, 195] on span "4" at bounding box center [1063, 196] width 43 height 43
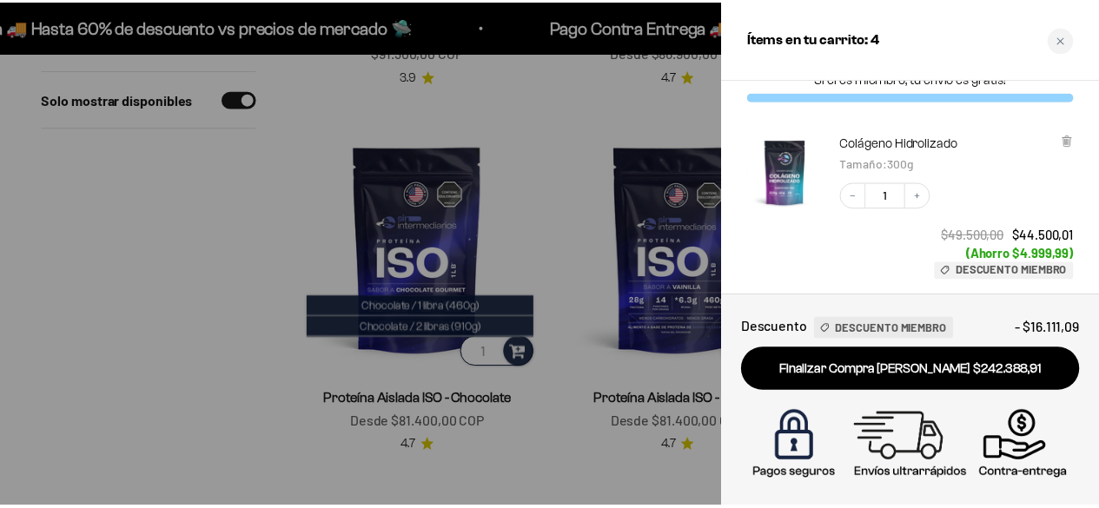
scroll to position [0, 0]
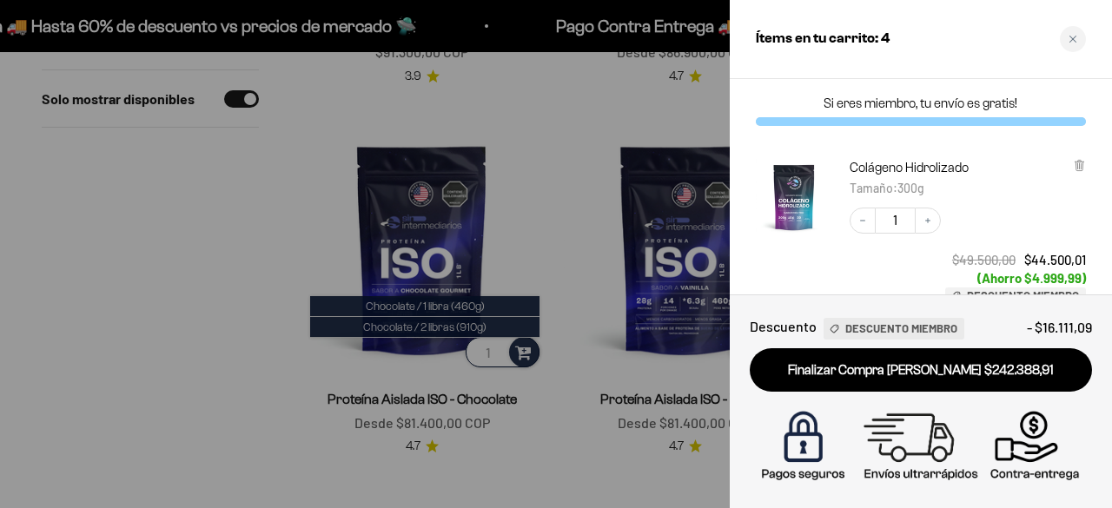
click at [0, 299] on div at bounding box center [556, 254] width 1112 height 508
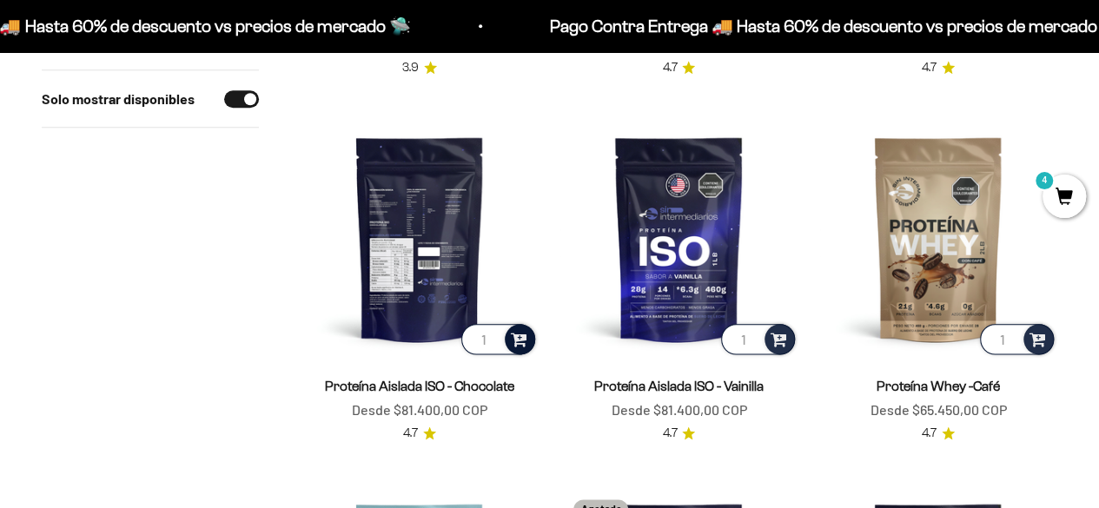
click at [521, 338] on span at bounding box center [519, 338] width 17 height 20
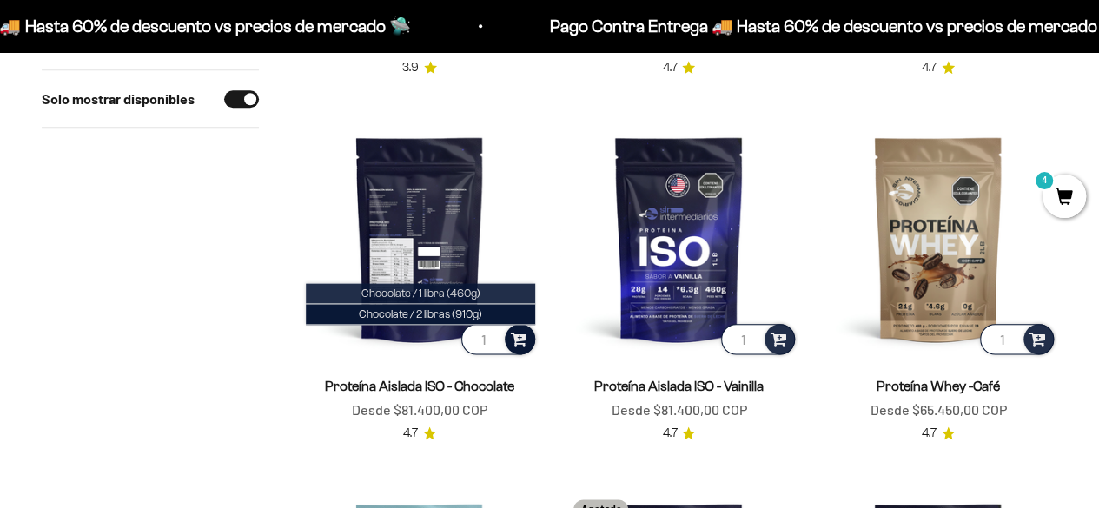
click at [458, 288] on span "Chocolate / 1 libra (460g)" at bounding box center [420, 293] width 119 height 13
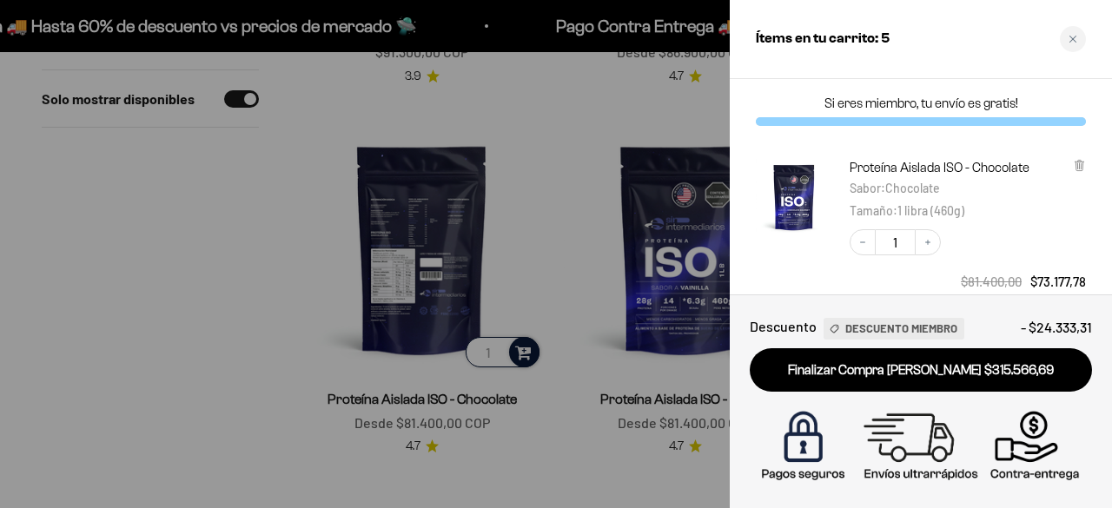
click at [424, 235] on div at bounding box center [556, 254] width 1112 height 508
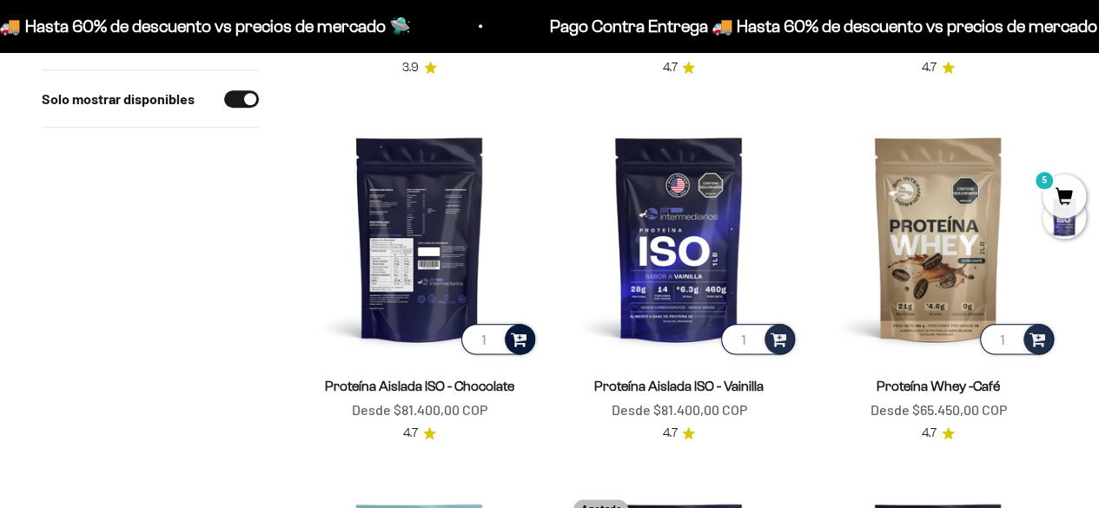
click at [424, 235] on img at bounding box center [420, 238] width 238 height 238
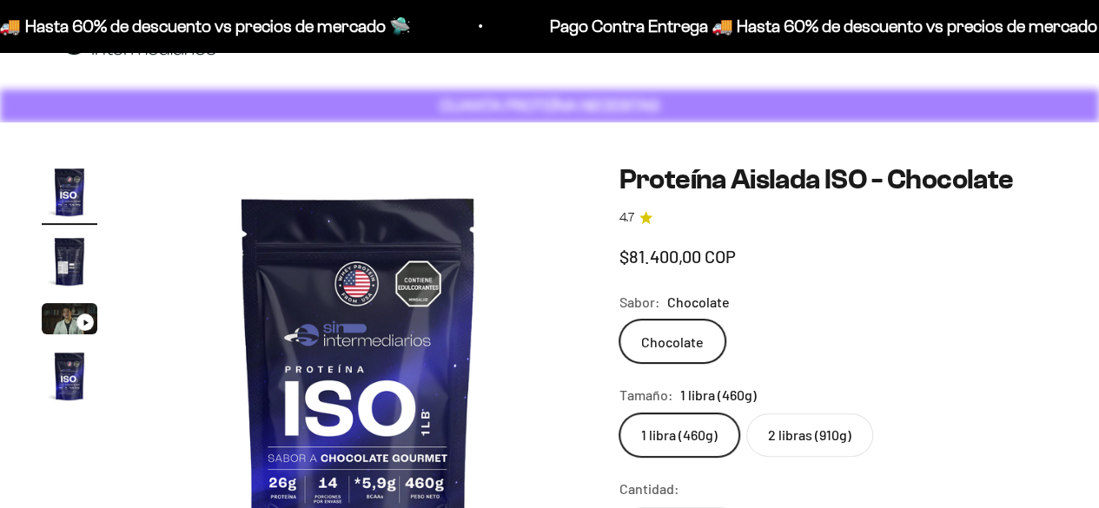
scroll to position [87, 0]
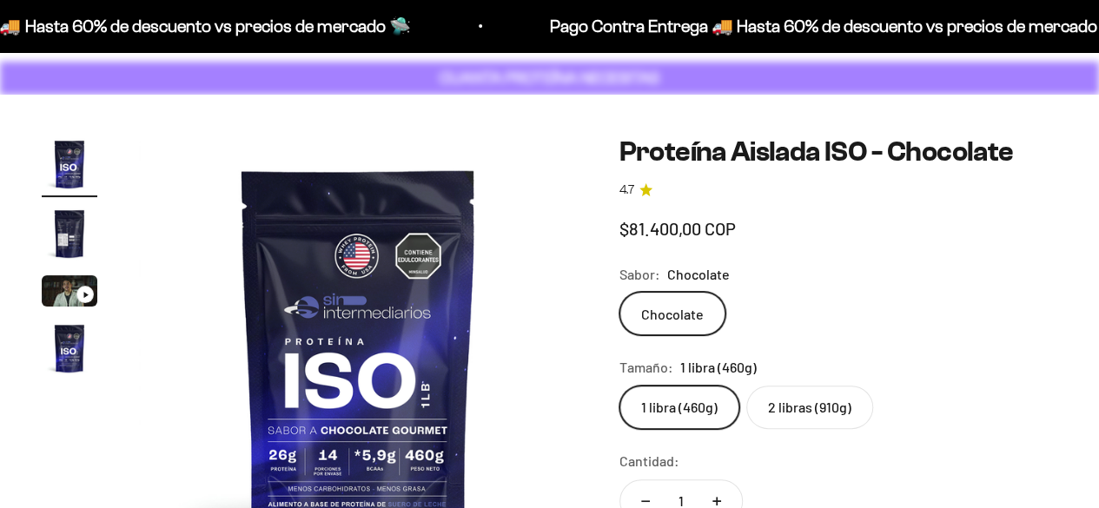
click at [796, 413] on label "2 libras (910g)" at bounding box center [809, 407] width 127 height 43
click at [619, 386] on input "2 libras (910g)" at bounding box center [618, 385] width 1 height 1
radio input "true"
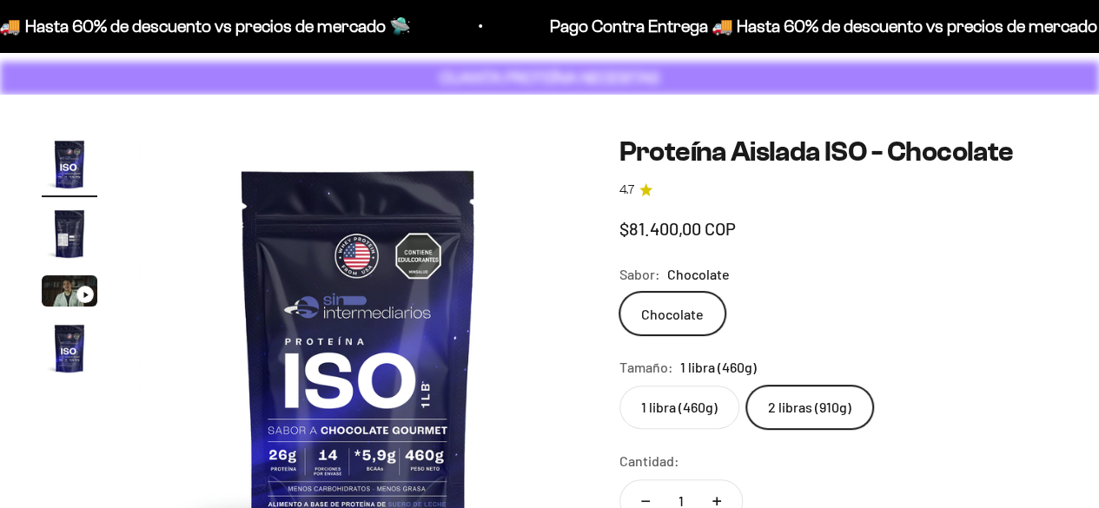
click at [697, 407] on label "1 libra (460g)" at bounding box center [679, 407] width 120 height 43
click at [619, 386] on input "1 libra (460g)" at bounding box center [618, 385] width 1 height 1
radio input "true"
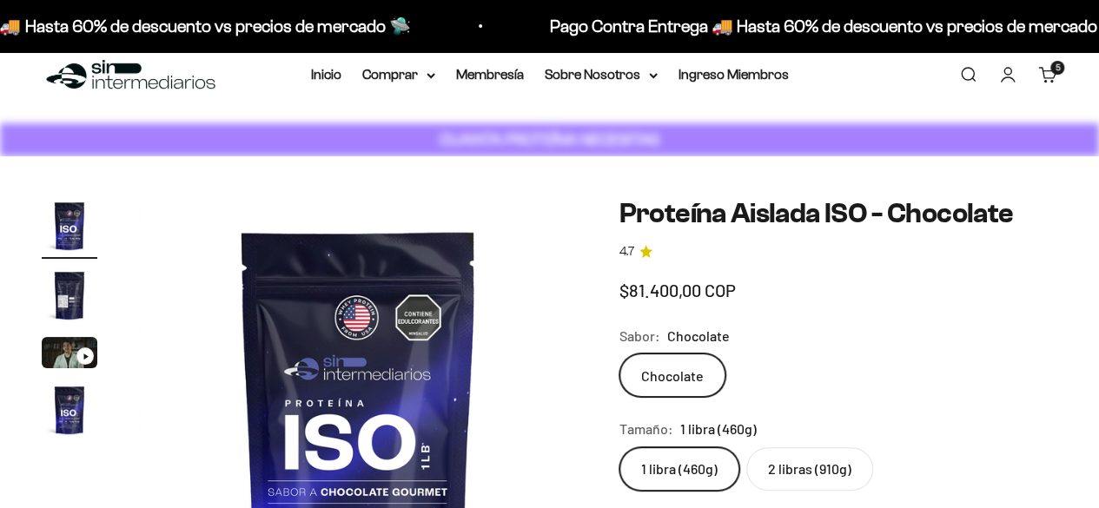
scroll to position [0, 0]
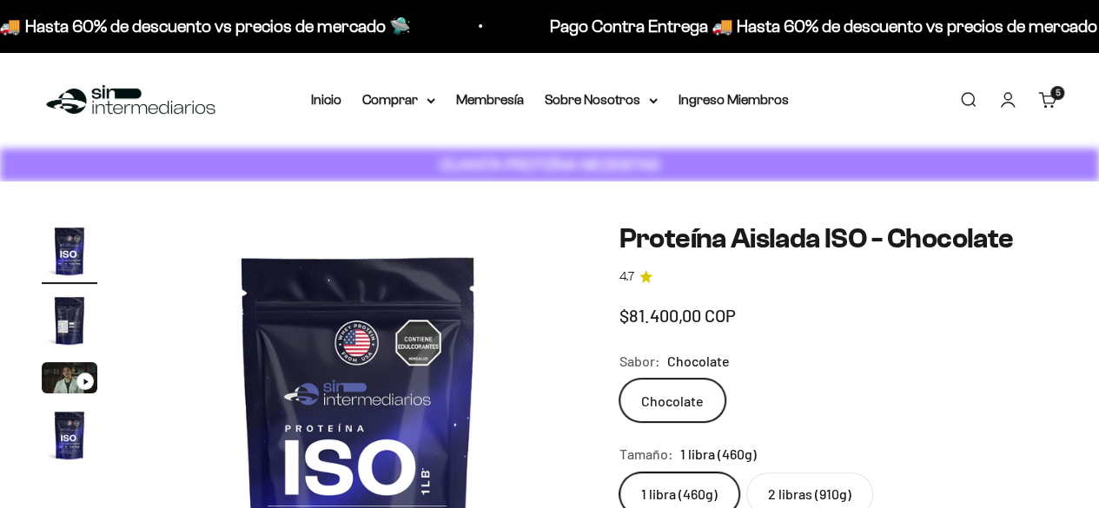
click at [1038, 96] on link "Carrito 5 artículos 5" at bounding box center [1047, 99] width 19 height 19
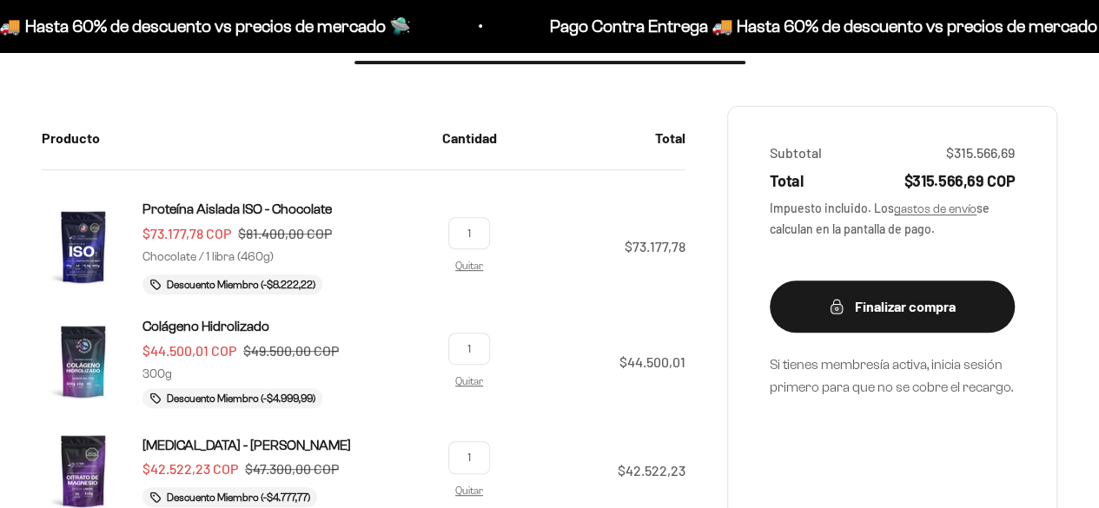
scroll to position [261, 0]
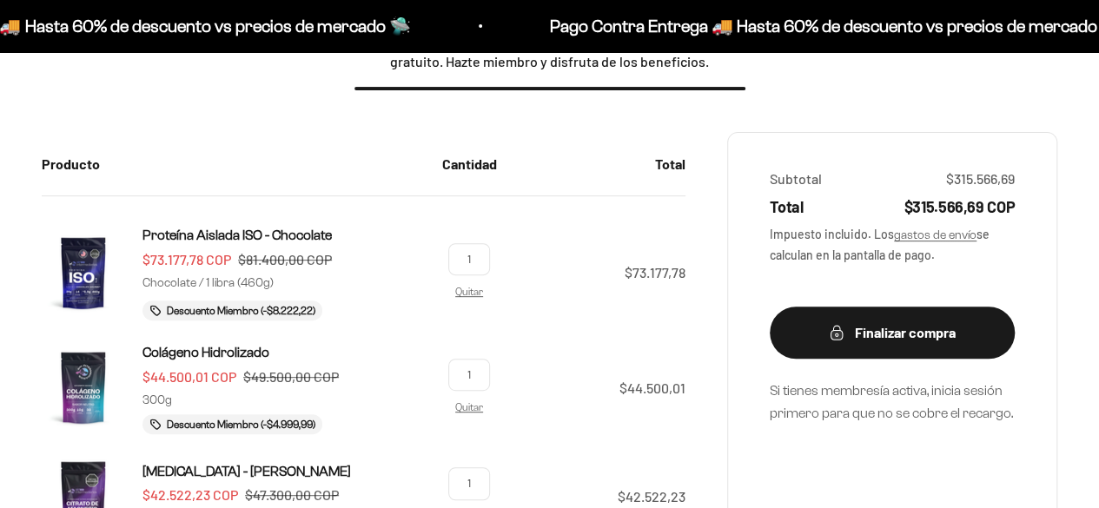
click at [0, 347] on section "Carrito Si eres miembro y tus compras son más de 200 mil, tu envío es gratuito.…" at bounding box center [549, 388] width 1099 height 935
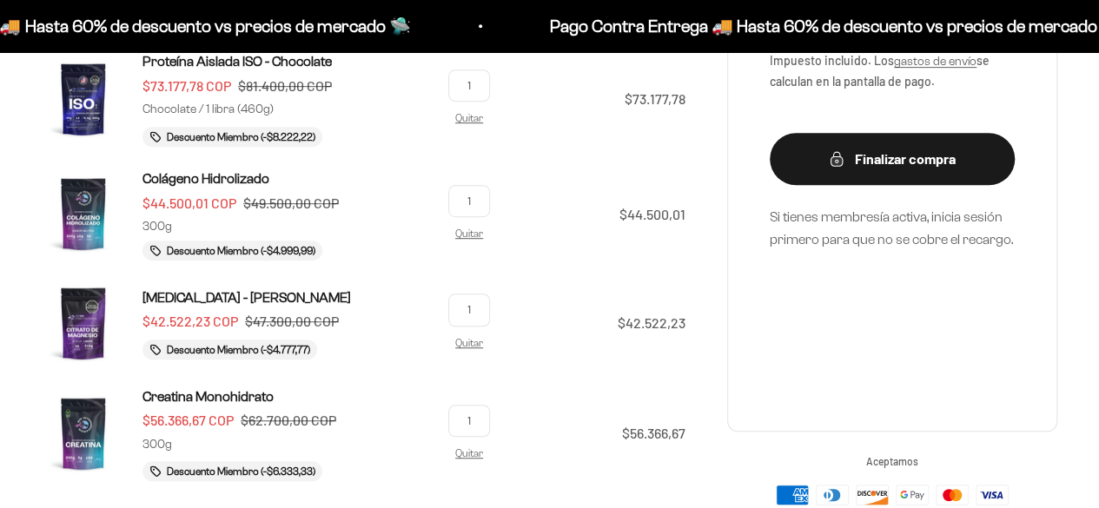
drag, startPoint x: 481, startPoint y: 420, endPoint x: 495, endPoint y: 441, distance: 25.8
click at [482, 420] on input "1" at bounding box center [469, 421] width 42 height 32
type input "2"
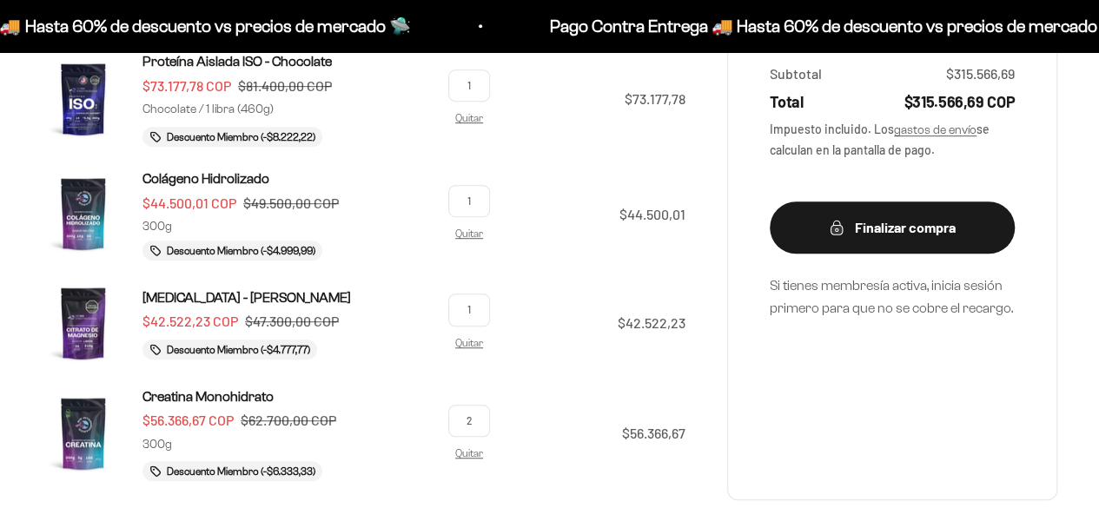
scroll to position [325, 0]
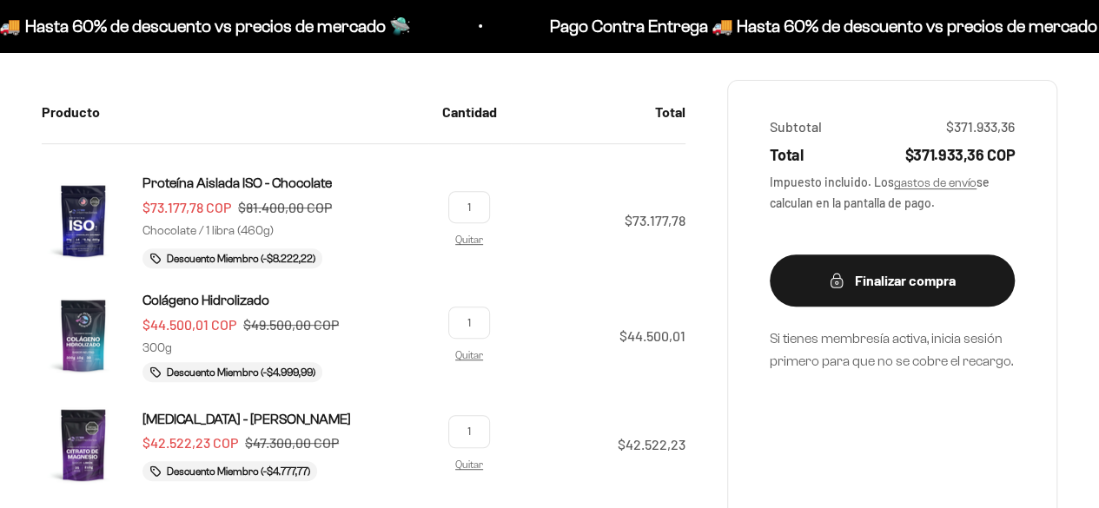
scroll to position [294, 0]
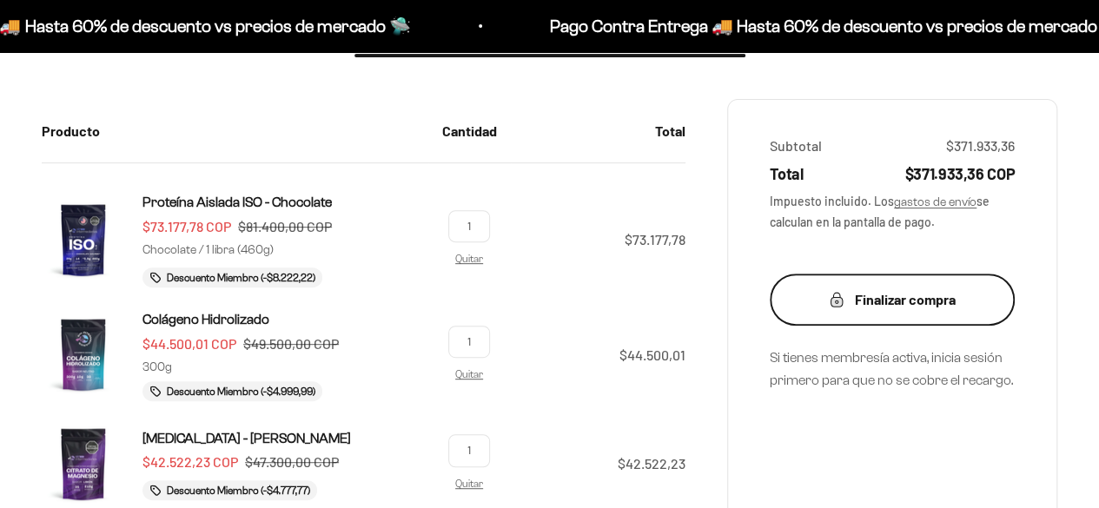
click at [875, 303] on div "Finalizar compra" at bounding box center [891, 299] width 175 height 23
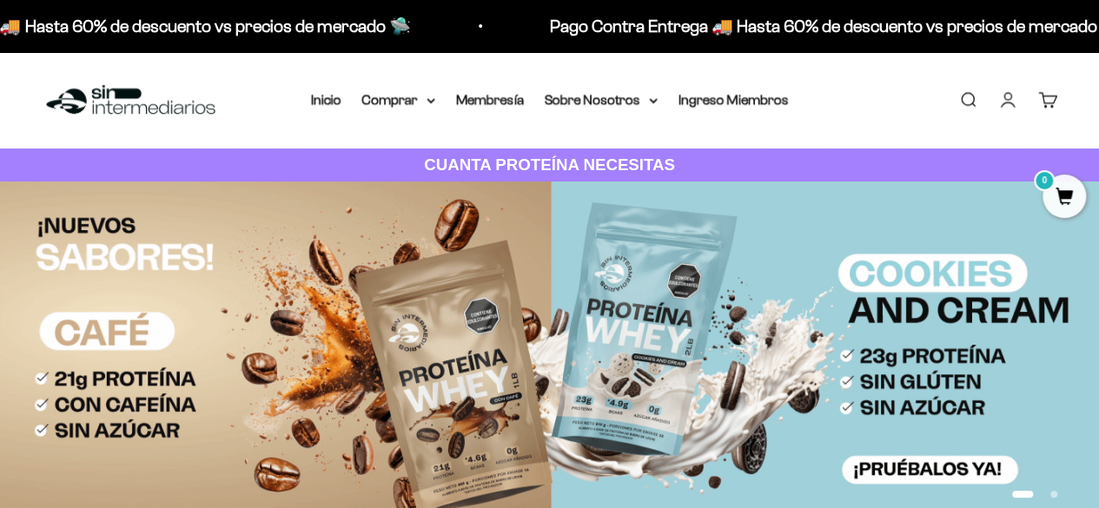
click at [1004, 101] on link "Iniciar sesión" at bounding box center [1007, 99] width 19 height 19
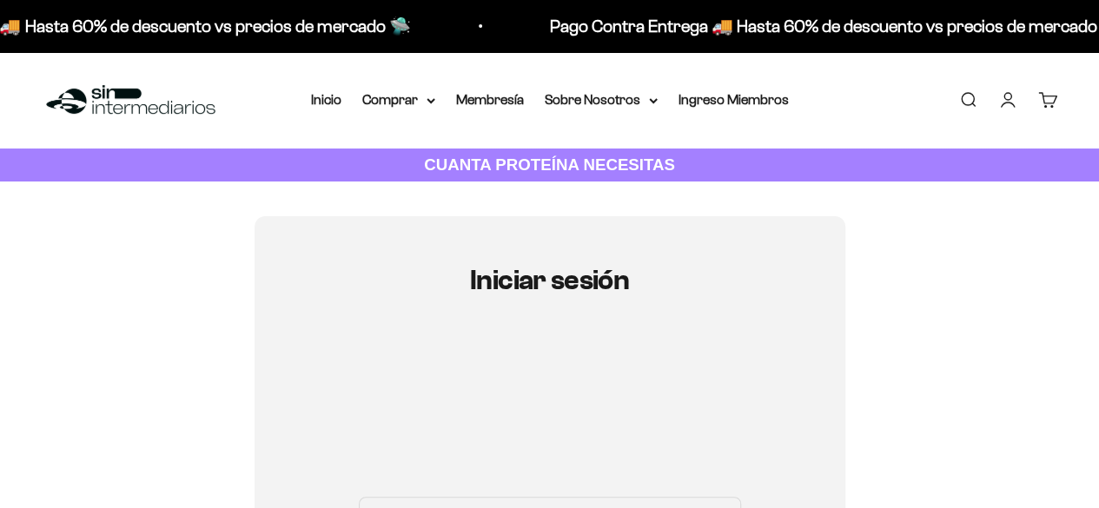
scroll to position [174, 0]
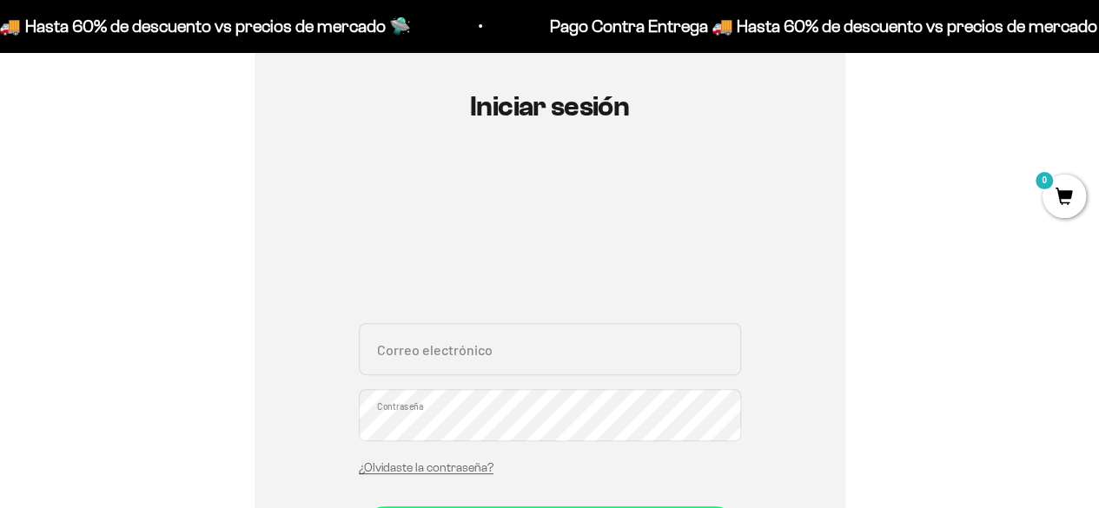
click at [499, 350] on input "Correo electrónico" at bounding box center [550, 349] width 382 height 52
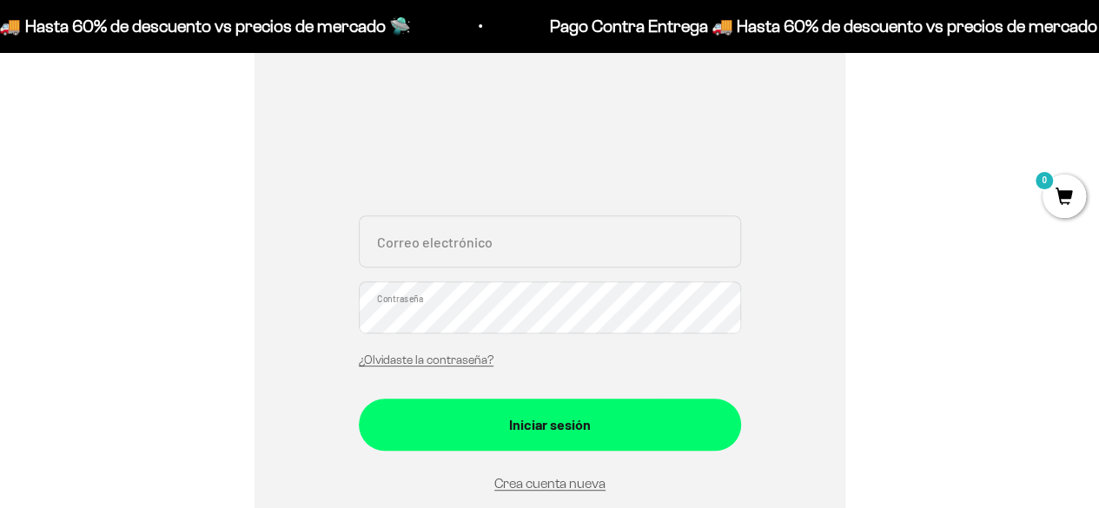
scroll to position [434, 0]
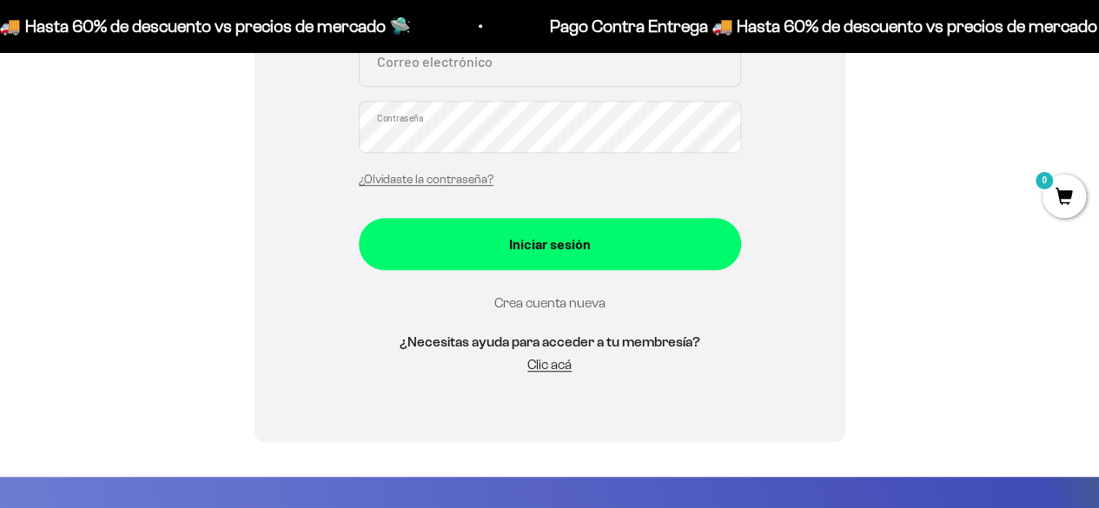
click at [554, 299] on link "Crea cuenta nueva" at bounding box center [549, 302] width 111 height 15
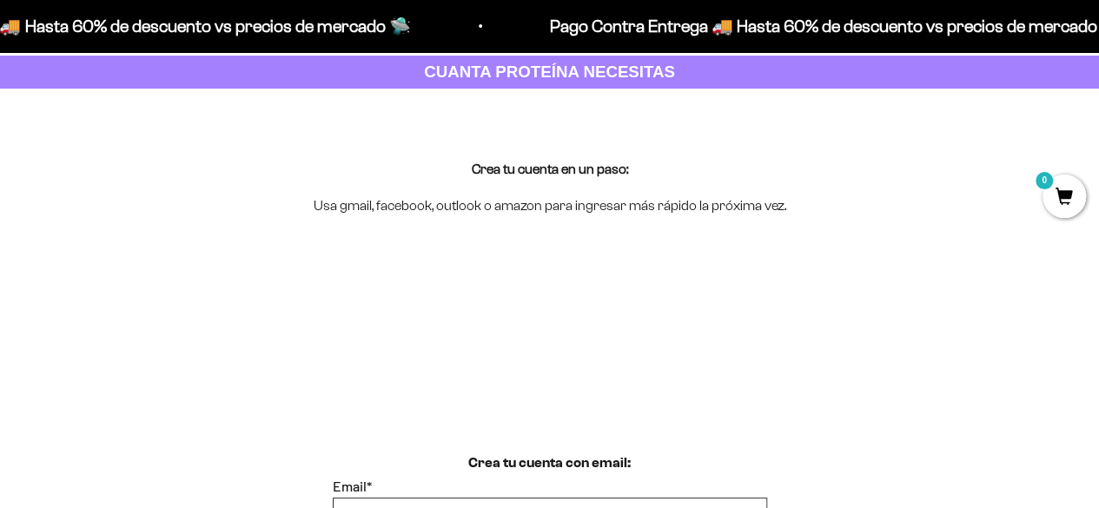
scroll to position [174, 0]
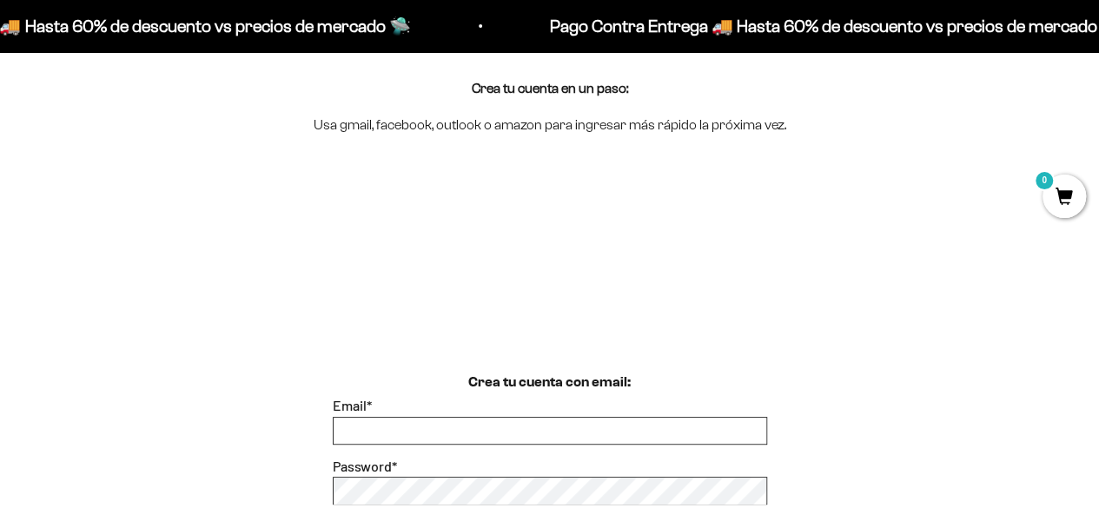
click at [408, 426] on input "Email *" at bounding box center [550, 431] width 433 height 26
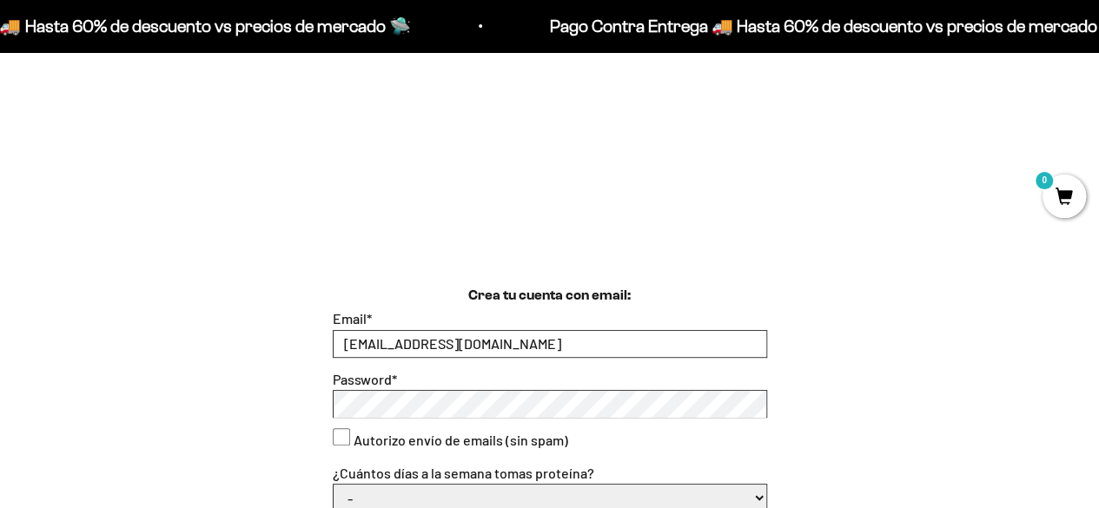
type input "[EMAIL_ADDRESS][DOMAIN_NAME]"
click at [428, 388] on div "Password *" at bounding box center [550, 393] width 434 height 50
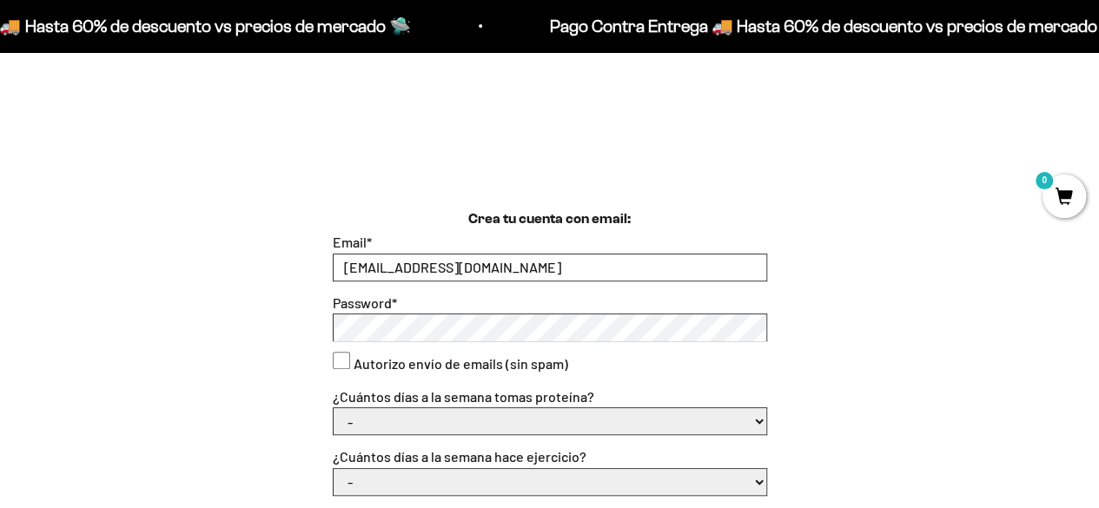
scroll to position [434, 0]
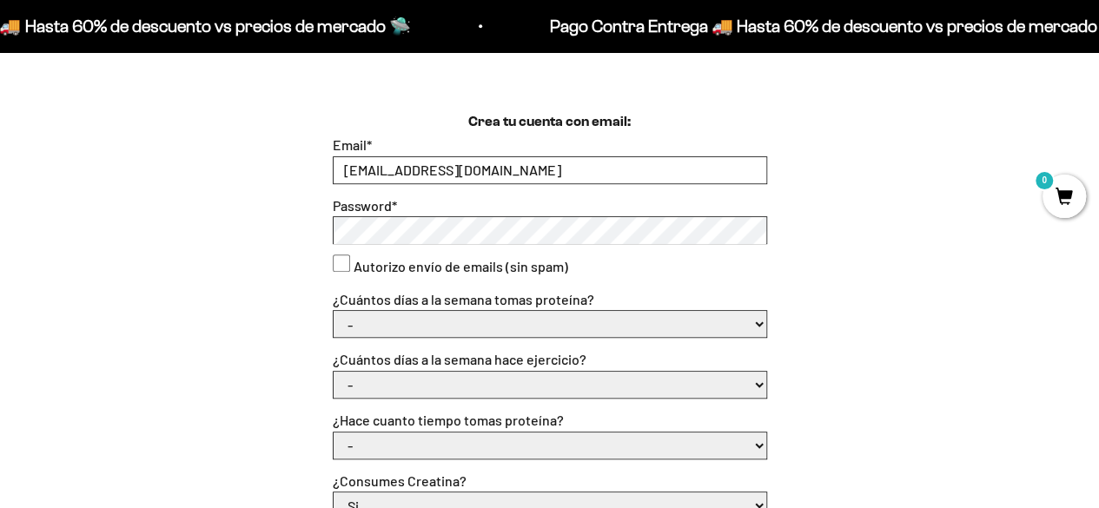
click at [363, 322] on select "- 1 o 2 3 a 5 6 o 7" at bounding box center [550, 324] width 433 height 26
select select "6 o 7"
click at [334, 311] on select "- 1 o 2 3 a 5 6 o 7" at bounding box center [550, 324] width 433 height 26
click at [386, 376] on select "- No hago 1 a 2 [PERSON_NAME] 3 a 5 [PERSON_NAME] 6 o 7 [PERSON_NAME]" at bounding box center [550, 385] width 433 height 26
select select "6 o 7 días"
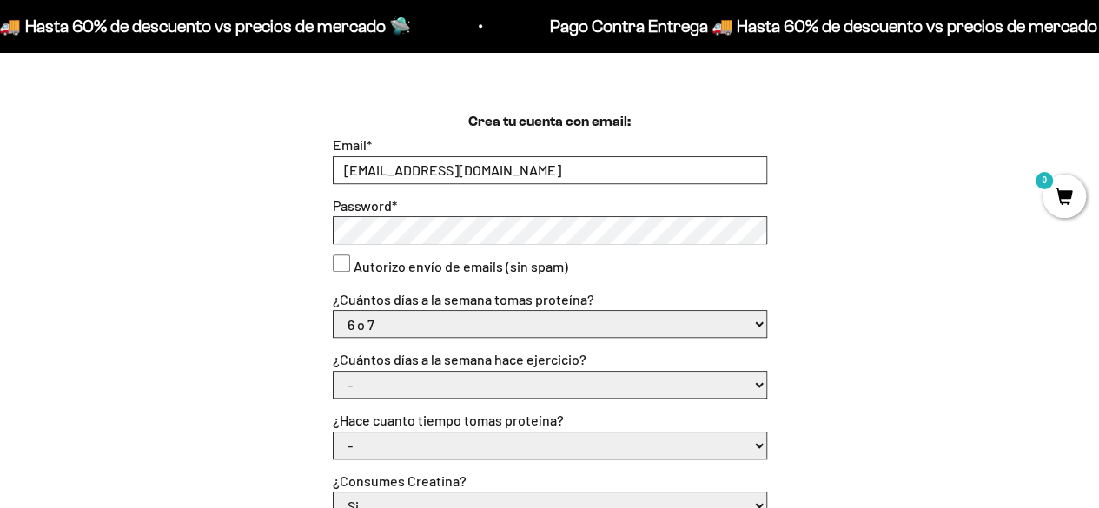
click at [334, 372] on select "- No hago 1 a 2 [PERSON_NAME] 3 a 5 [PERSON_NAME] 6 o 7 [PERSON_NAME]" at bounding box center [550, 385] width 433 height 26
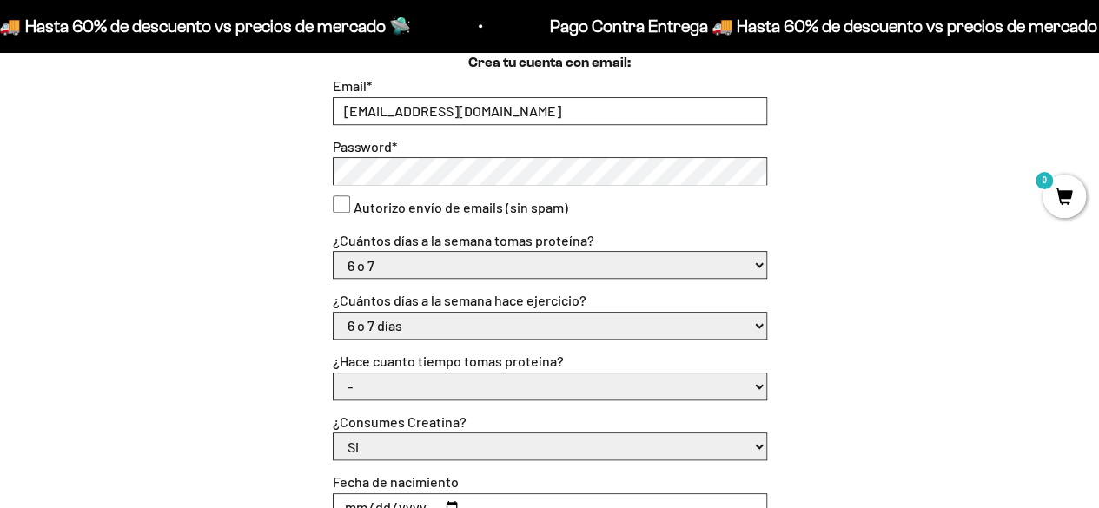
scroll to position [521, 0]
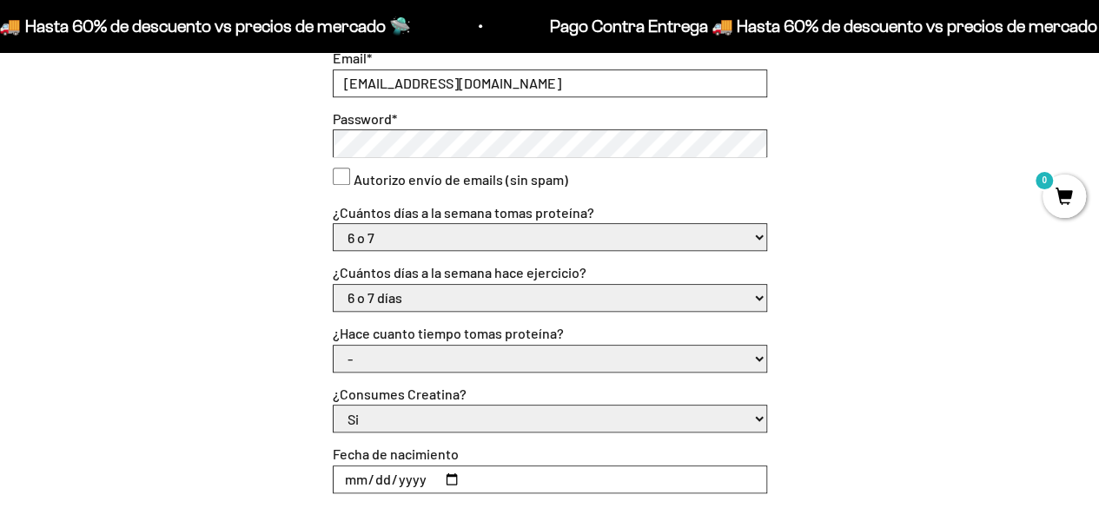
click at [401, 357] on select "- Apenas estoy empezando Menos de 6 meses Más de 6 meses Hace más de un año" at bounding box center [550, 359] width 433 height 26
select select "Hace más de un año"
click at [334, 346] on select "- Apenas estoy empezando Menos de 6 meses Más de 6 meses Hace más de un año" at bounding box center [550, 359] width 433 height 26
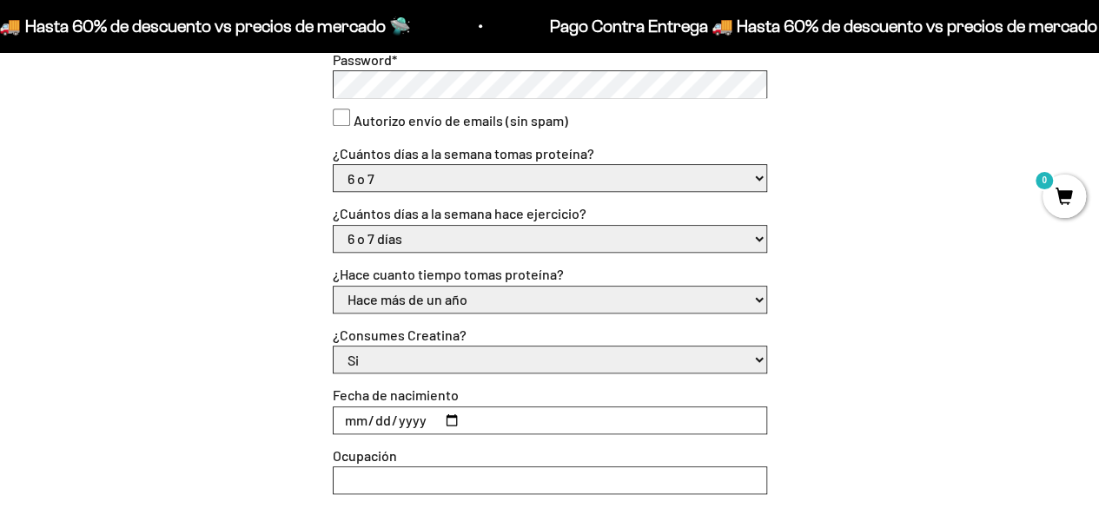
scroll to position [608, 0]
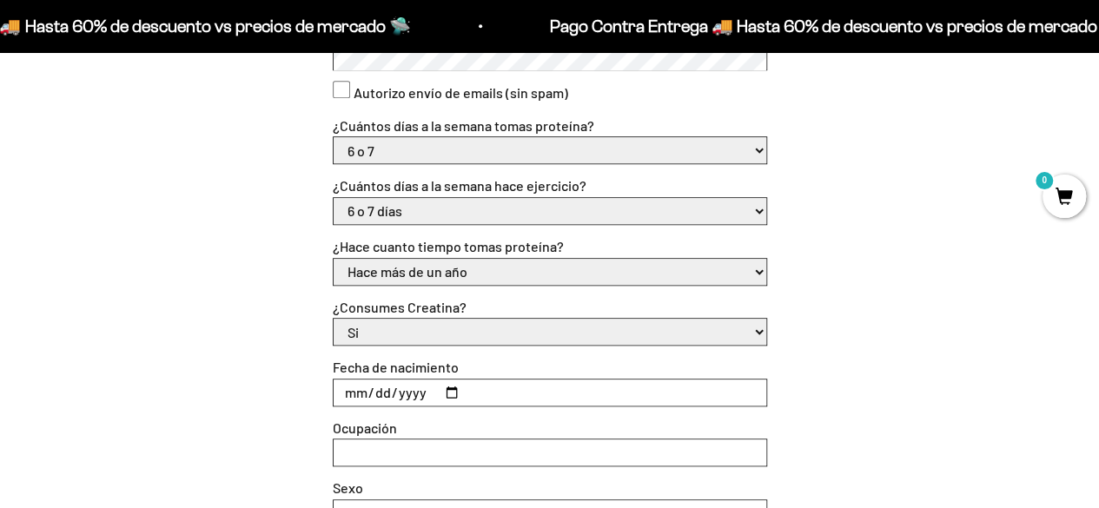
click at [434, 332] on select "Si No" at bounding box center [550, 332] width 433 height 26
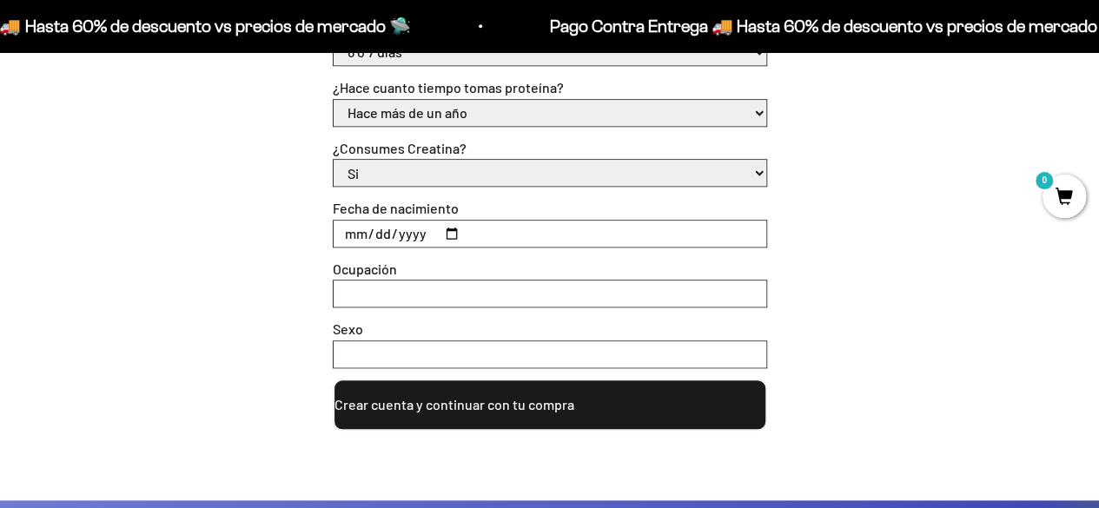
scroll to position [782, 0]
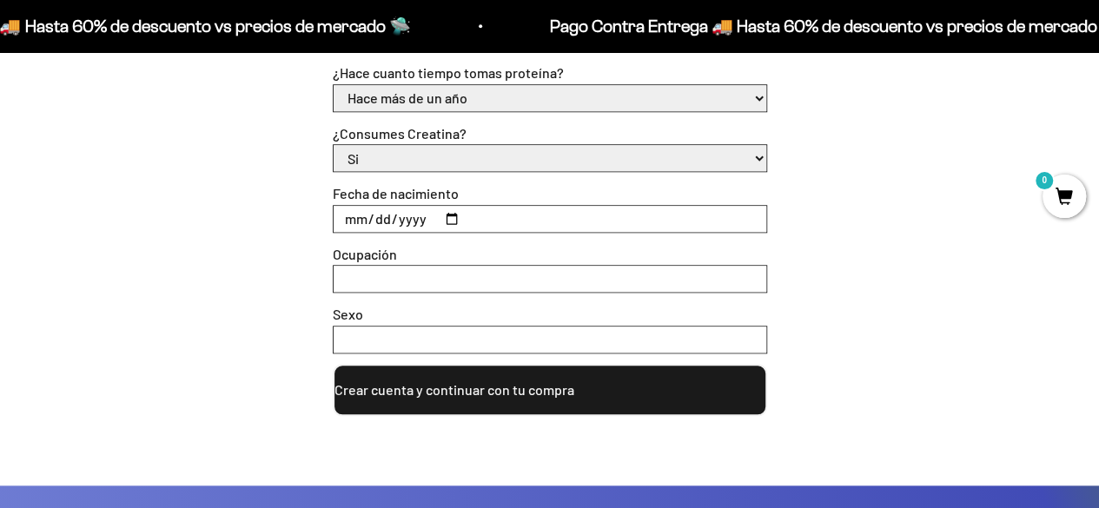
click at [353, 220] on input "Fecha de nacimiento" at bounding box center [550, 219] width 433 height 26
click at [457, 219] on input "Fecha de nacimiento" at bounding box center [550, 219] width 433 height 26
drag, startPoint x: 349, startPoint y: 213, endPoint x: 350, endPoint y: 229, distance: 16.5
click at [349, 213] on input "Fecha de nacimiento" at bounding box center [550, 219] width 433 height 26
type input "[DATE]"
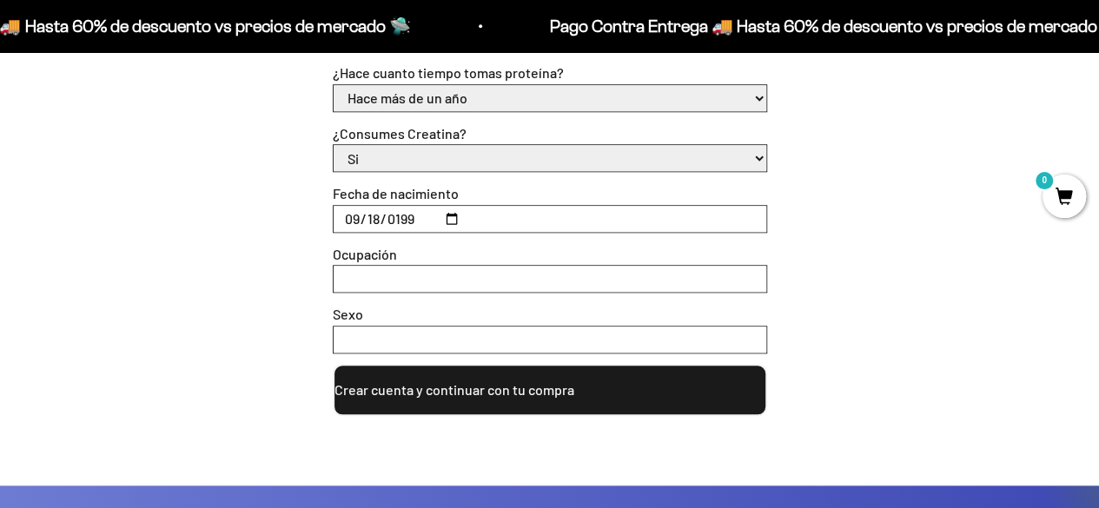
click at [380, 284] on input "Ocupación" at bounding box center [550, 279] width 433 height 26
type input "Ing Industrial"
click at [392, 339] on input "Sexo" at bounding box center [550, 340] width 433 height 26
type input "Masculino"
click at [456, 388] on button "Crear cuenta y continuar con tu compra" at bounding box center [550, 390] width 434 height 52
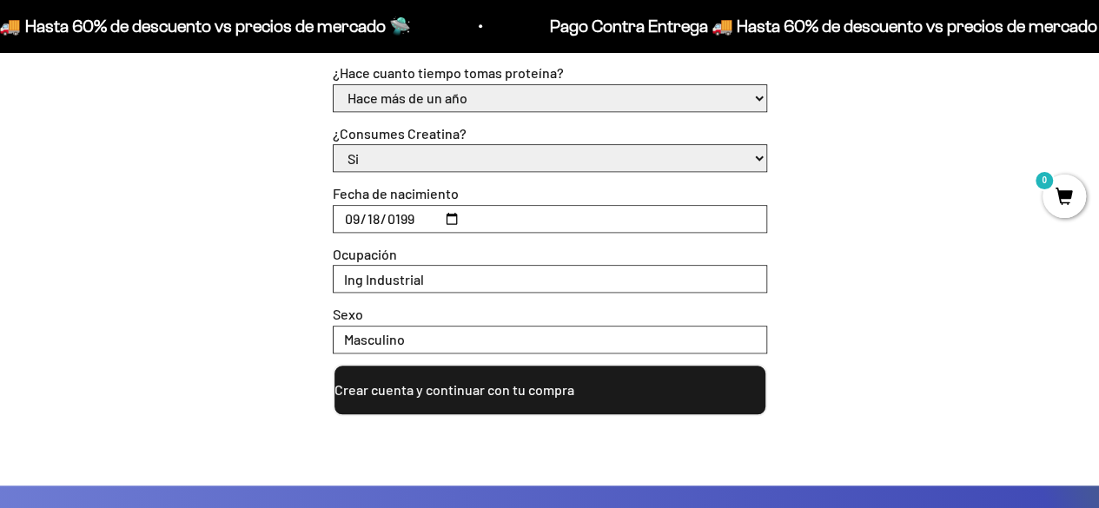
scroll to position [572, 0]
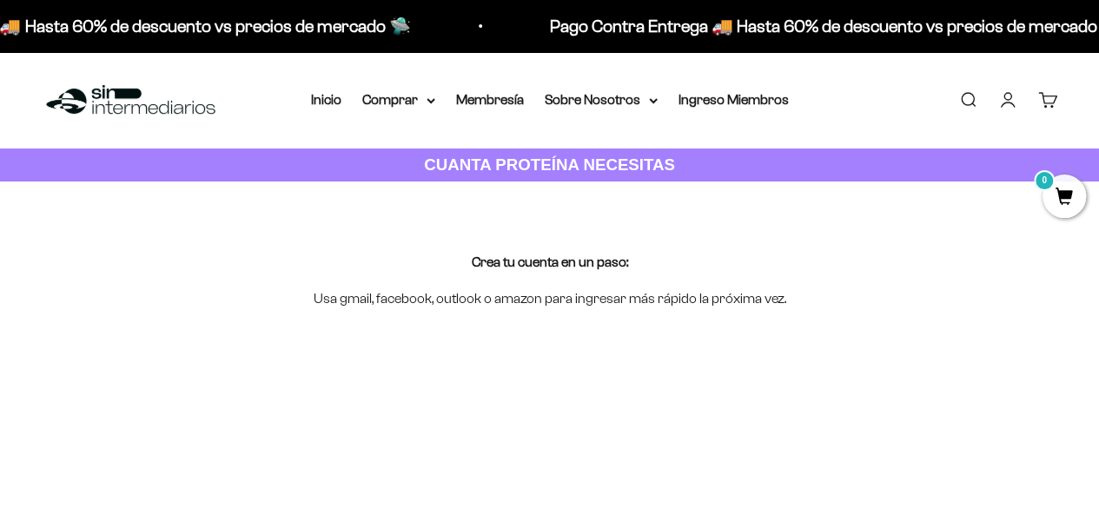
click at [1008, 105] on link "Iniciar sesión" at bounding box center [1007, 99] width 19 height 19
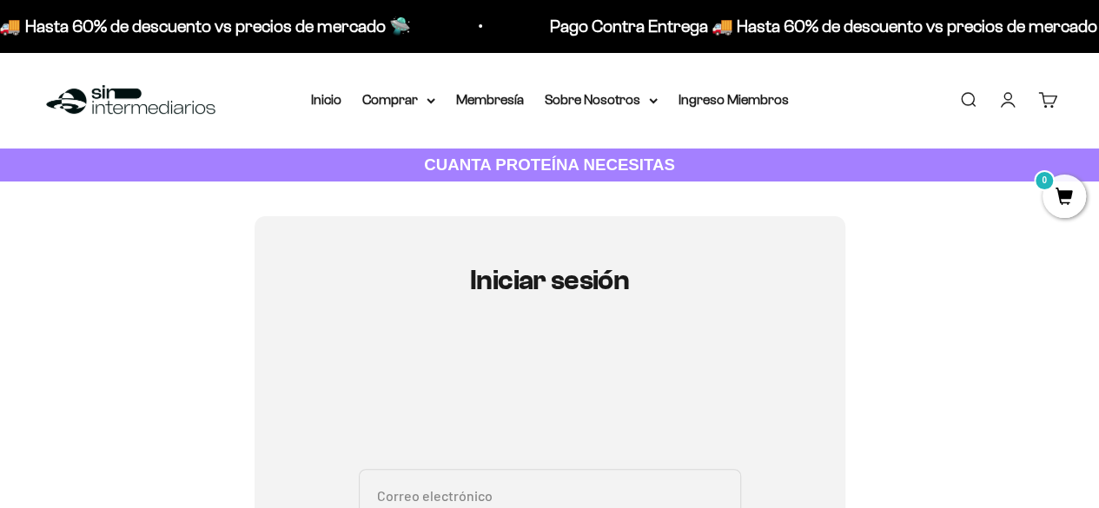
type input "[EMAIL_ADDRESS][DOMAIN_NAME]"
click at [1015, 95] on link "Iniciar sesión" at bounding box center [1007, 99] width 19 height 19
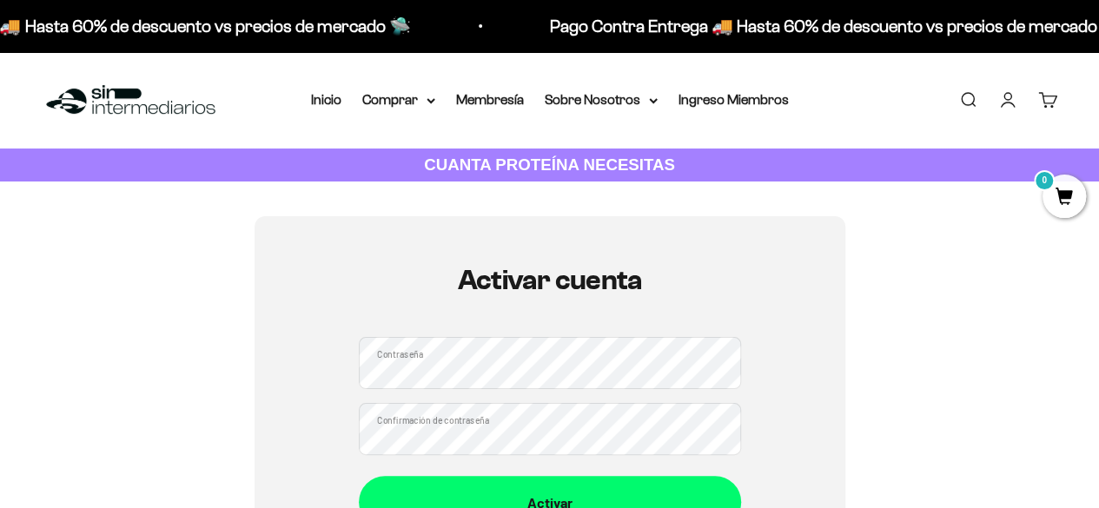
click at [359, 476] on button "Activar" at bounding box center [550, 502] width 382 height 52
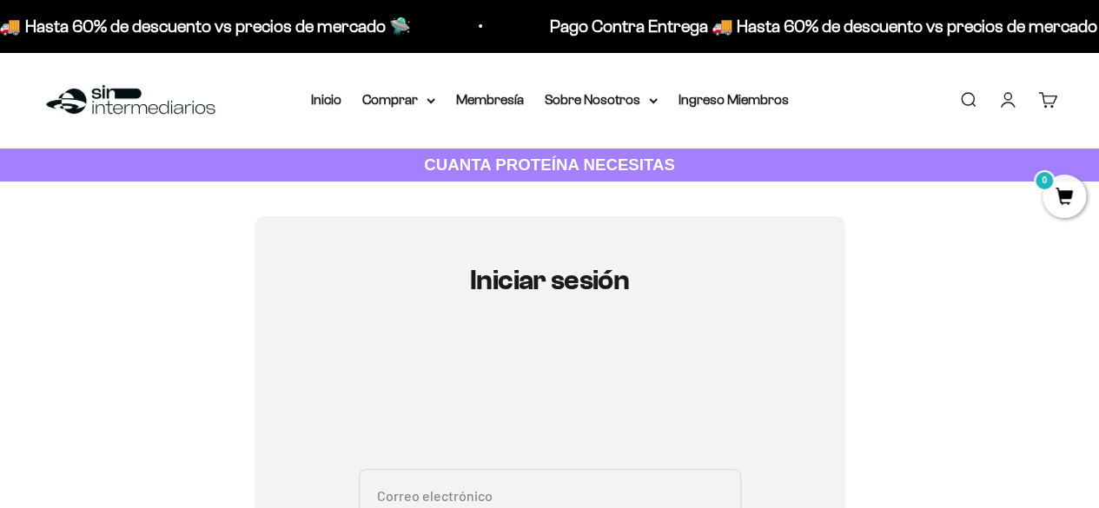
type input "[EMAIL_ADDRESS][DOMAIN_NAME]"
click at [1006, 96] on link "Cuenta" at bounding box center [1007, 99] width 19 height 19
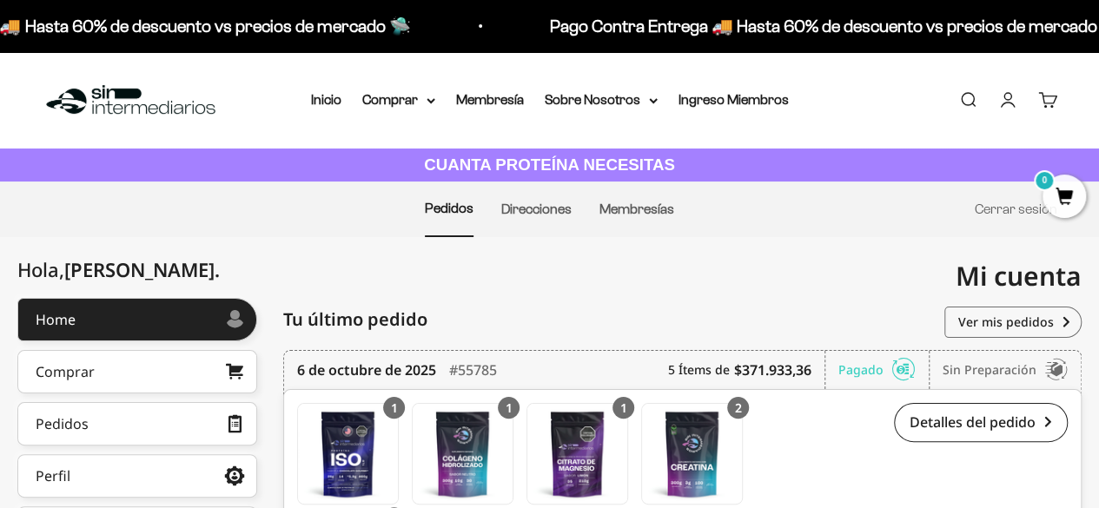
click at [1009, 106] on link "Cuenta" at bounding box center [1007, 99] width 19 height 19
